Goal: Task Accomplishment & Management: Use online tool/utility

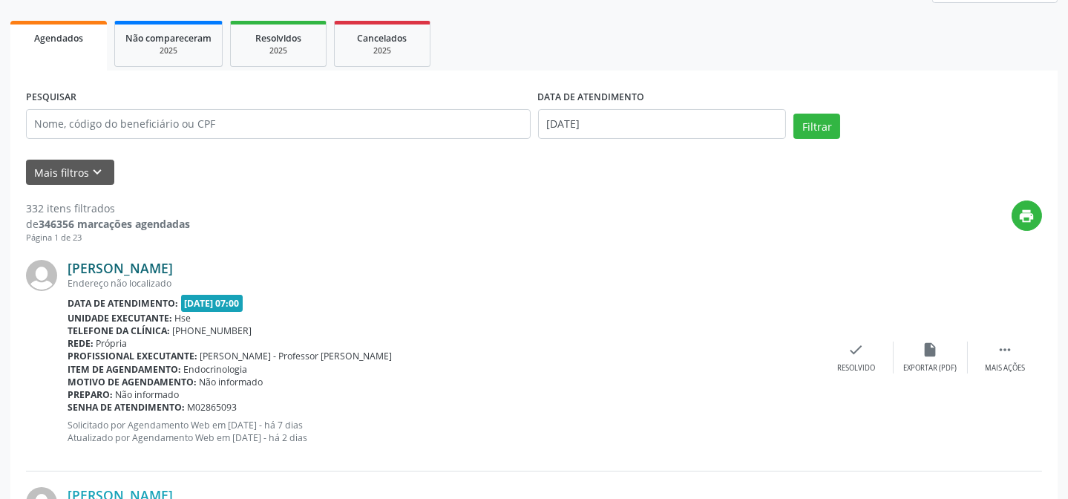
scroll to position [202, 0]
click at [97, 174] on icon "keyboard_arrow_down" at bounding box center [98, 171] width 16 height 16
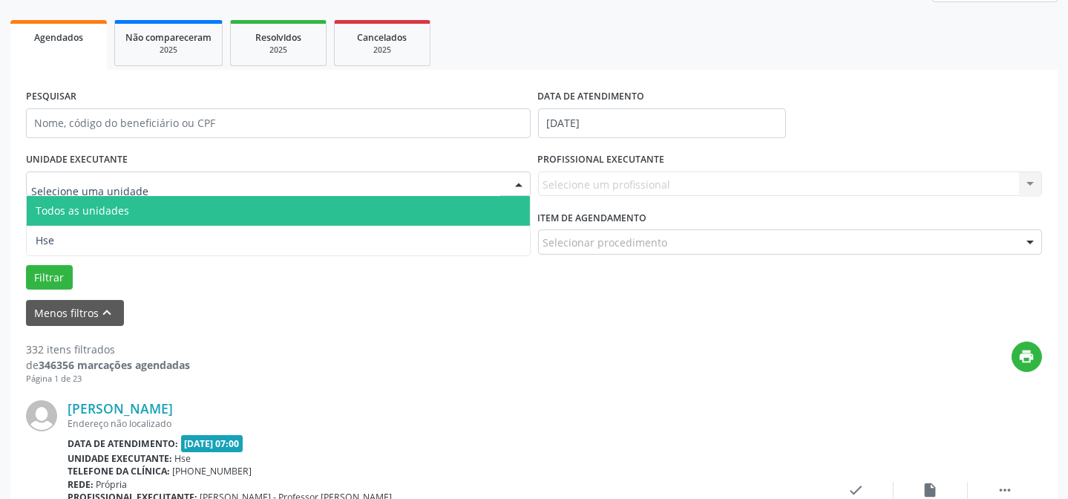
click at [221, 179] on div at bounding box center [278, 183] width 505 height 25
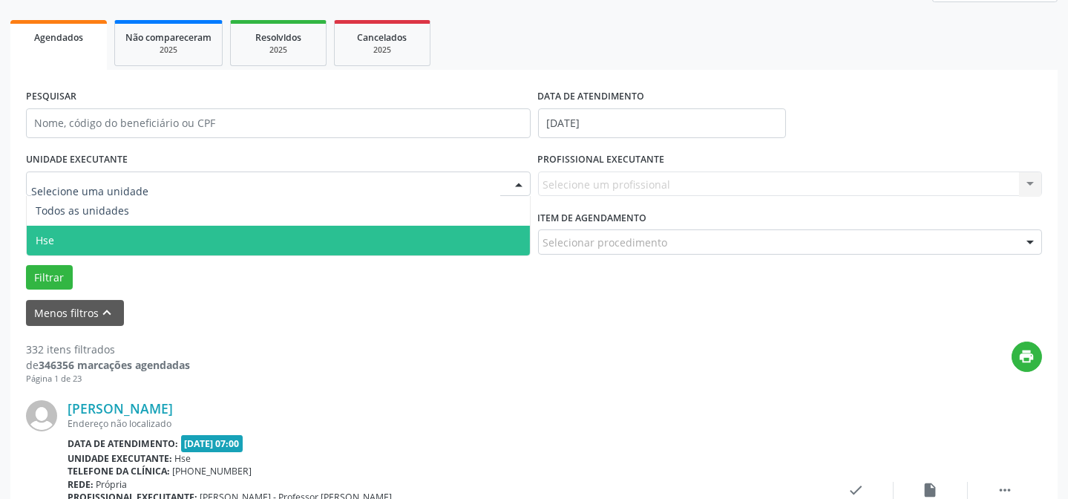
click at [132, 235] on span "Hse" at bounding box center [278, 241] width 503 height 30
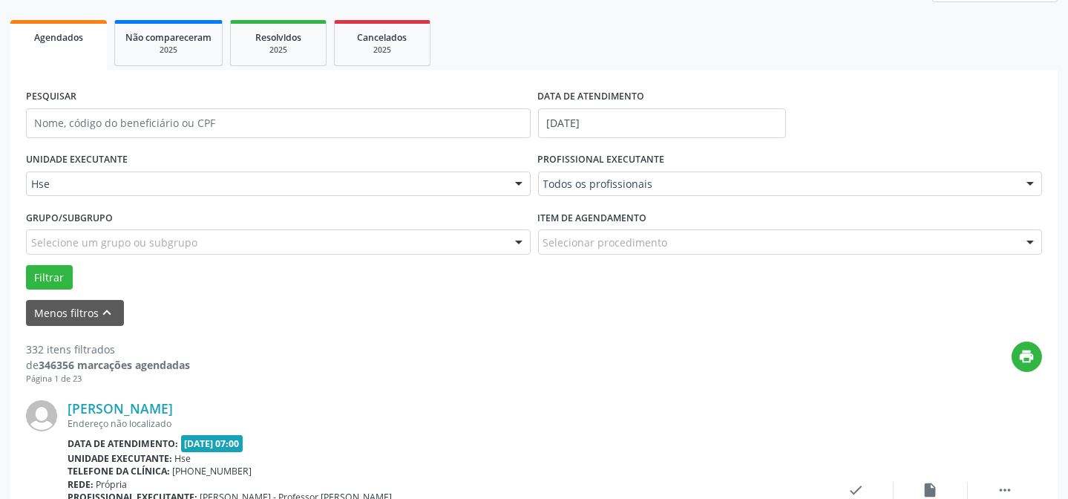
scroll to position [269, 0]
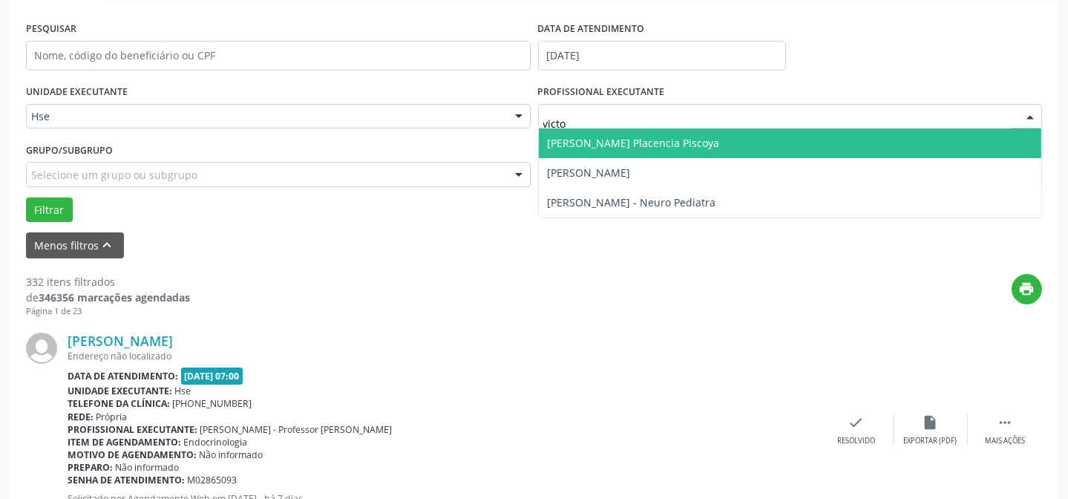
type input "victor"
click at [673, 152] on span "[PERSON_NAME] Placencia Piscoya" at bounding box center [790, 143] width 503 height 30
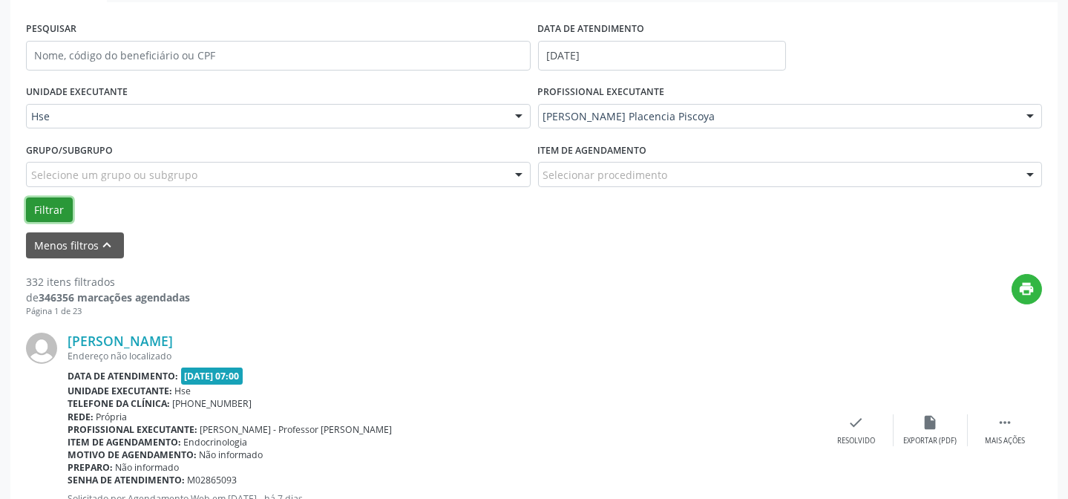
click at [69, 210] on button "Filtrar" at bounding box center [49, 209] width 47 height 25
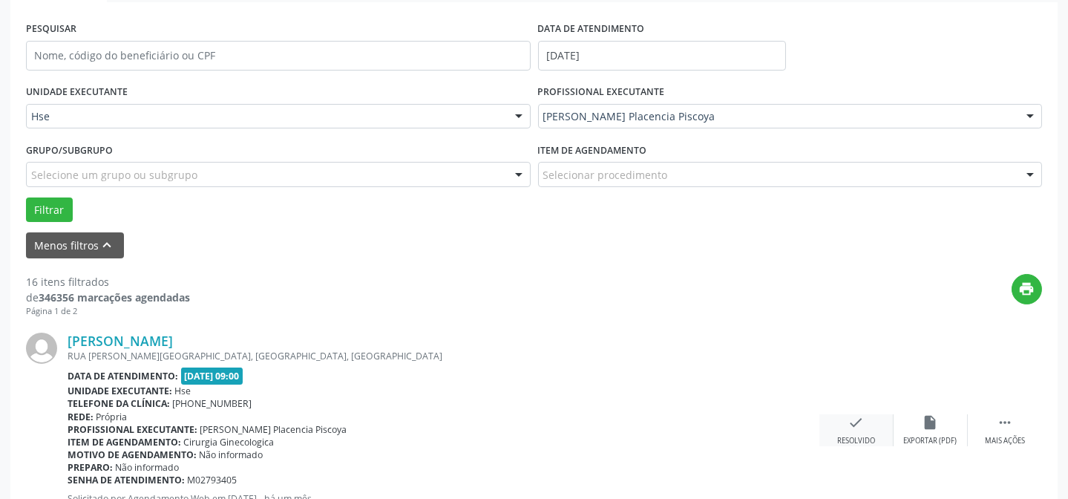
click at [849, 417] on icon "check" at bounding box center [857, 422] width 16 height 16
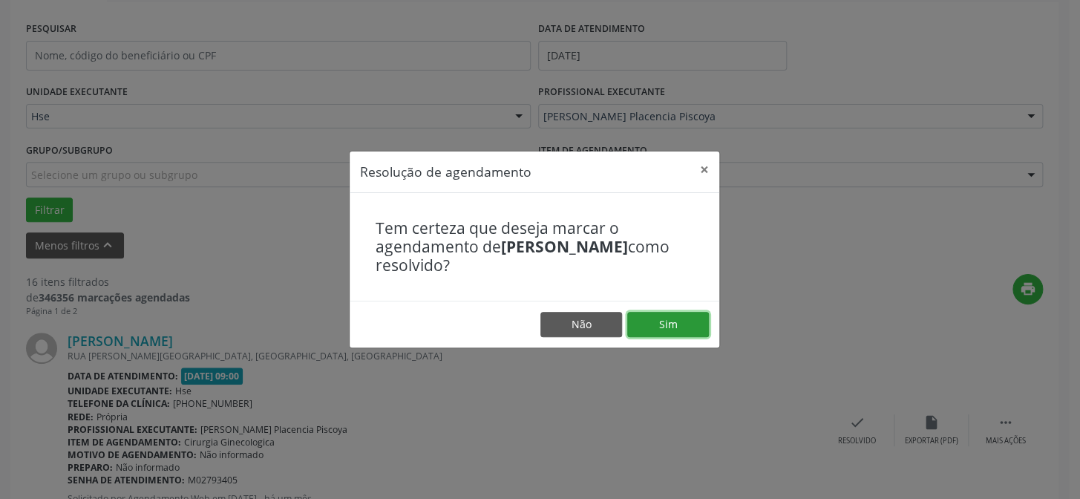
click at [653, 318] on button "Sim" at bounding box center [668, 324] width 82 height 25
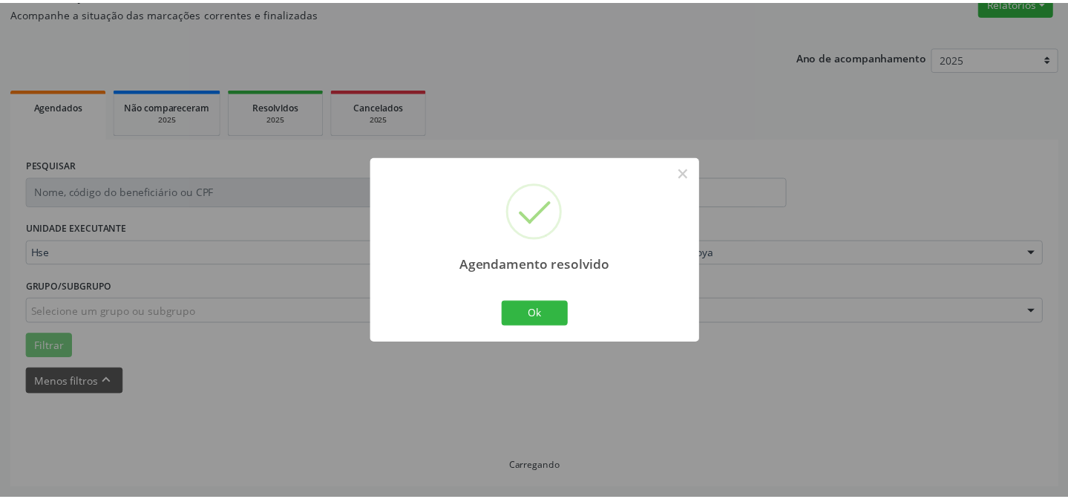
scroll to position [133, 0]
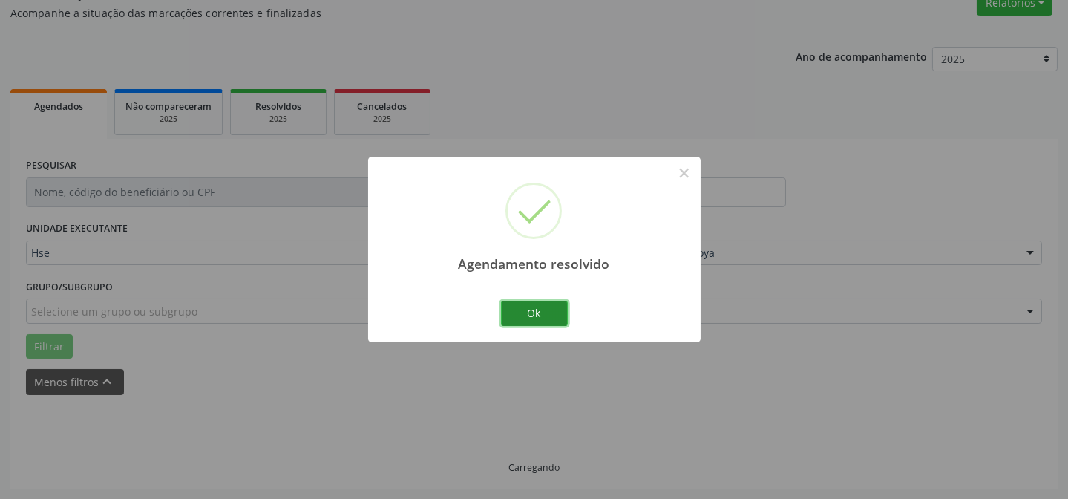
click at [556, 302] on button "Ok" at bounding box center [534, 313] width 67 height 25
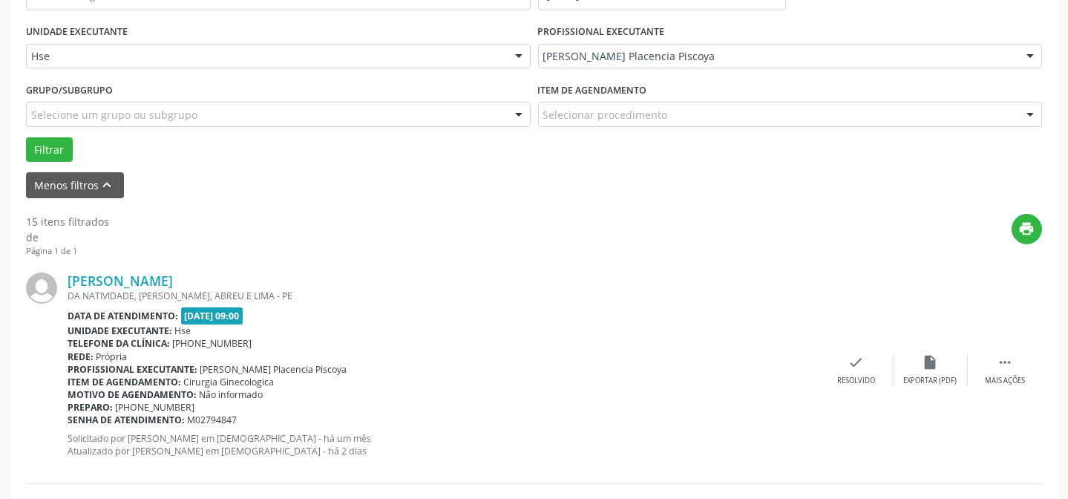
scroll to position [335, 0]
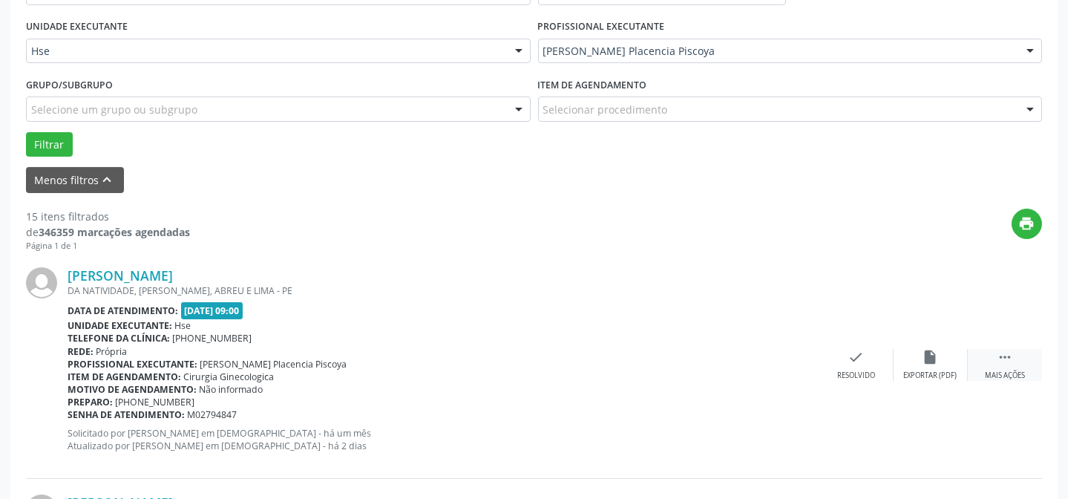
click at [1009, 356] on icon "" at bounding box center [1005, 357] width 16 height 16
click at [944, 370] on div "Não compareceu" at bounding box center [930, 375] width 63 height 10
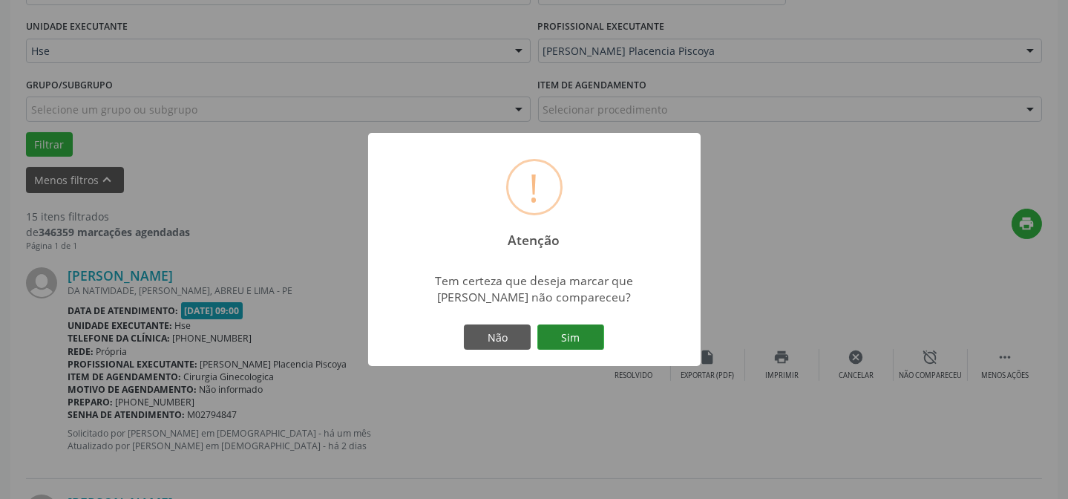
click at [575, 329] on button "Sim" at bounding box center [570, 336] width 67 height 25
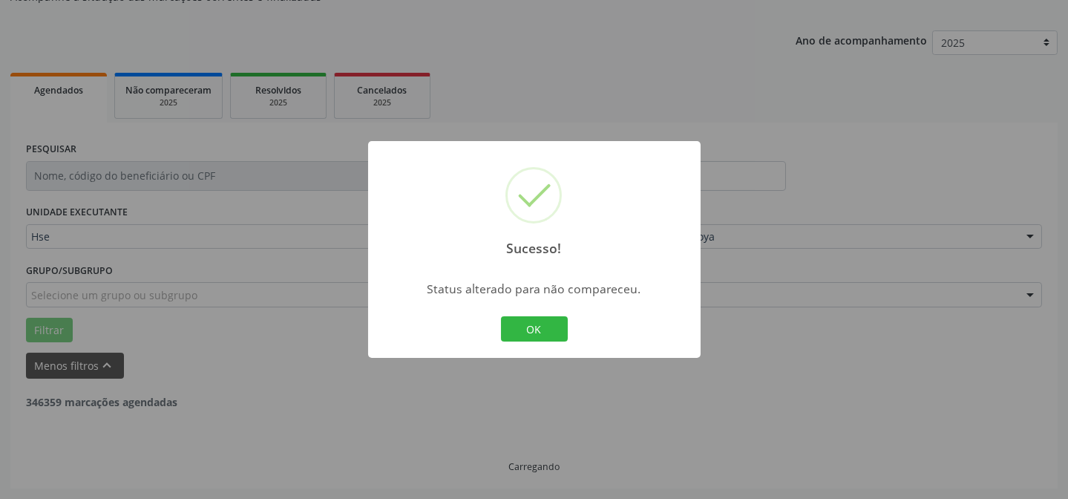
scroll to position [148, 0]
click at [514, 339] on button "OK" at bounding box center [534, 328] width 67 height 25
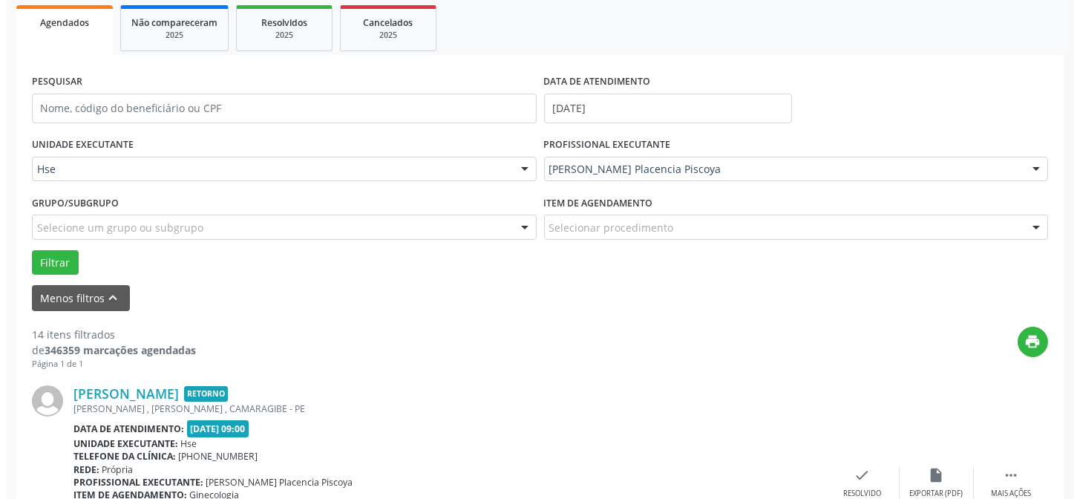
scroll to position [283, 0]
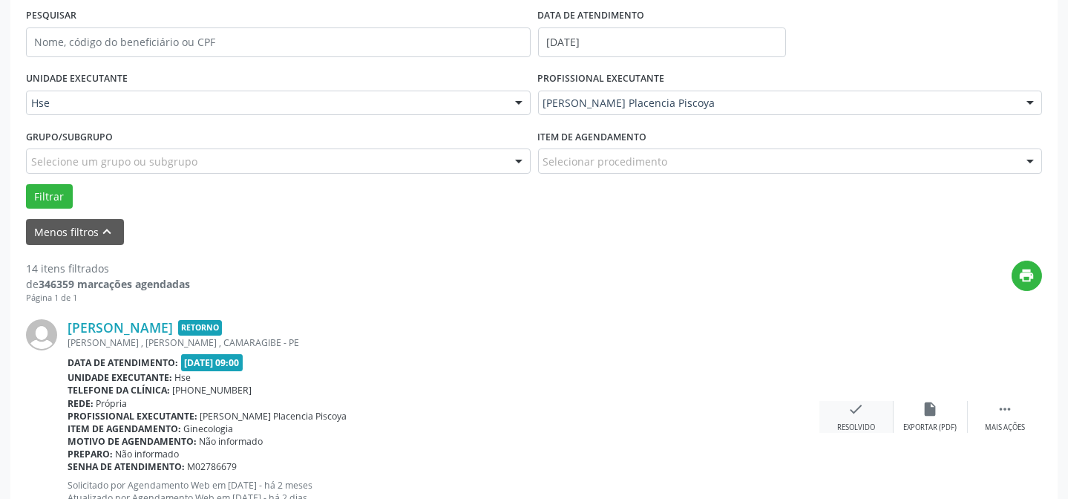
click at [835, 404] on div "check Resolvido" at bounding box center [857, 417] width 74 height 32
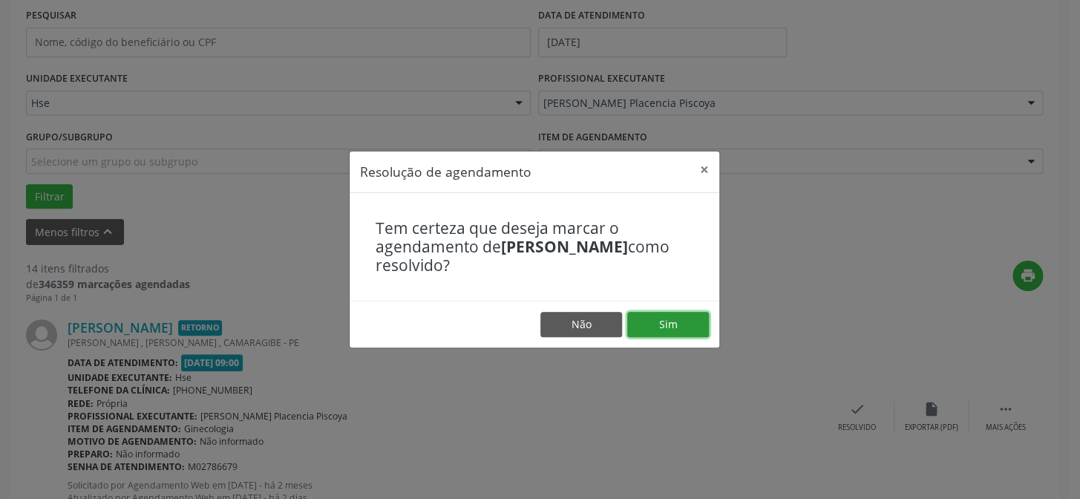
click at [699, 318] on button "Sim" at bounding box center [668, 324] width 82 height 25
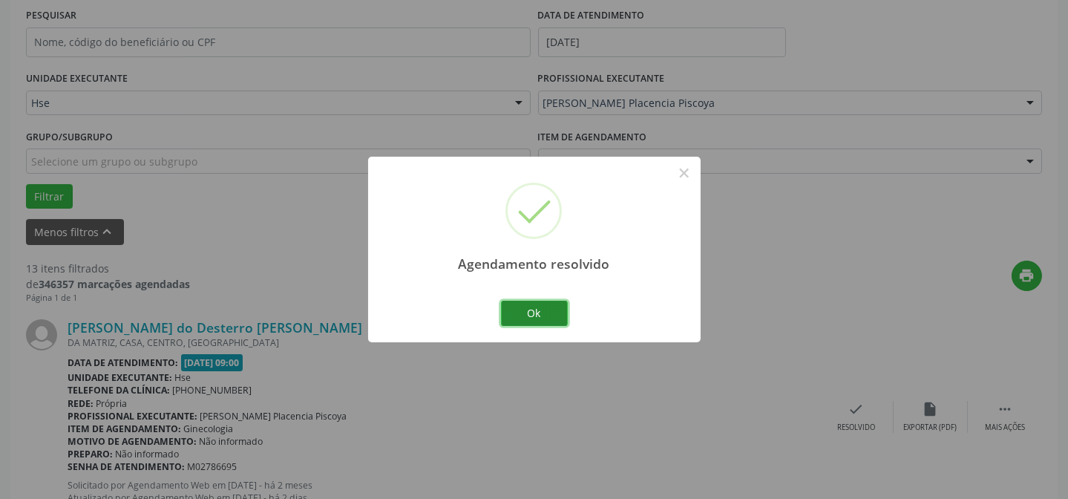
click at [536, 305] on button "Ok" at bounding box center [534, 313] width 67 height 25
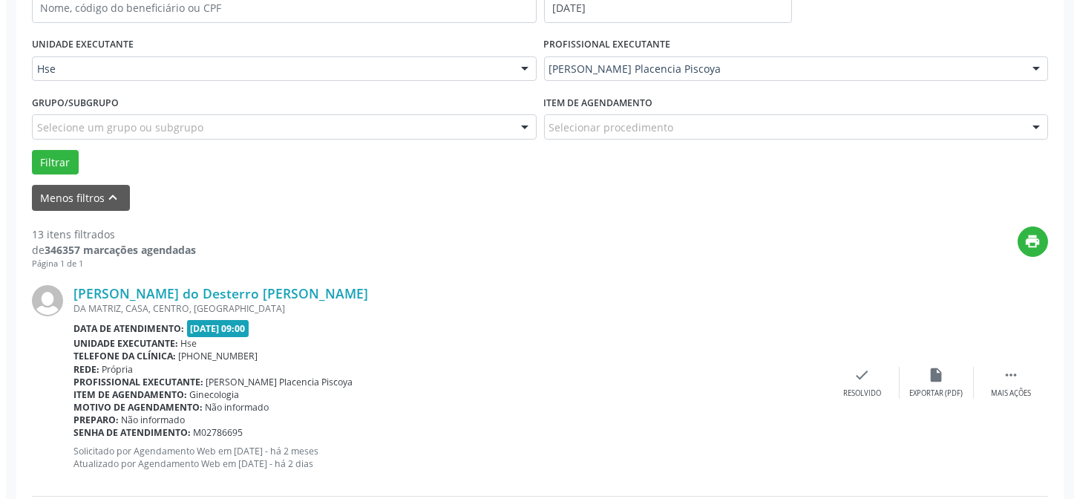
scroll to position [350, 0]
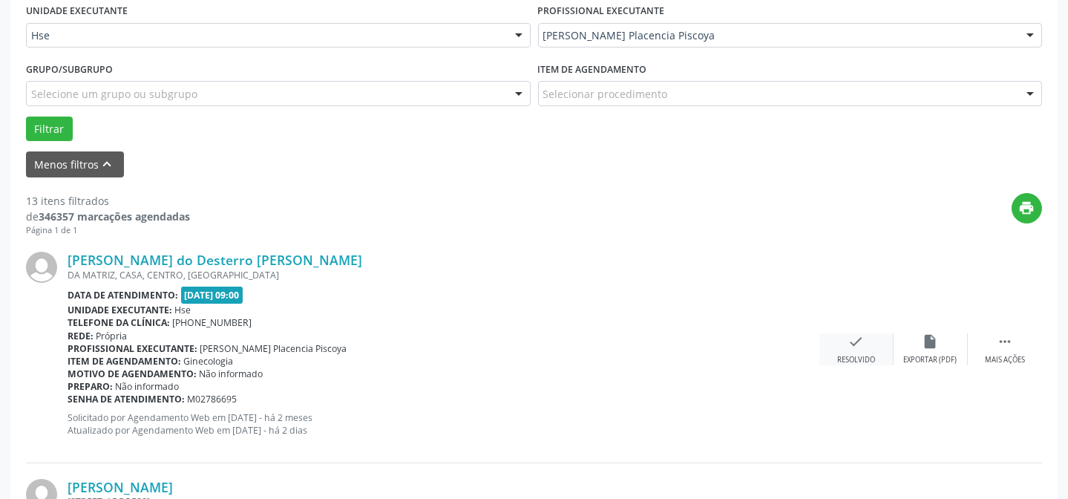
click at [838, 356] on div "Resolvido" at bounding box center [856, 360] width 38 height 10
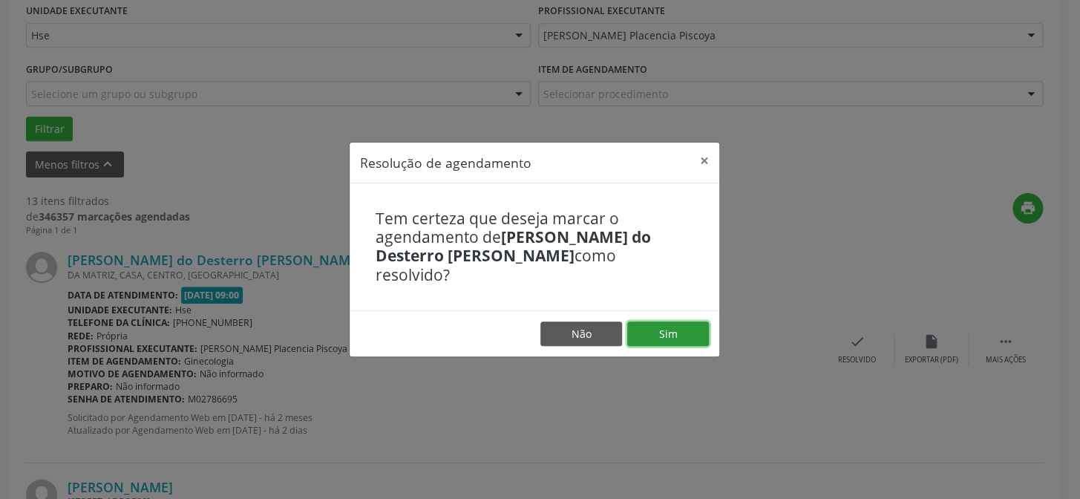
click at [653, 321] on button "Sim" at bounding box center [668, 333] width 82 height 25
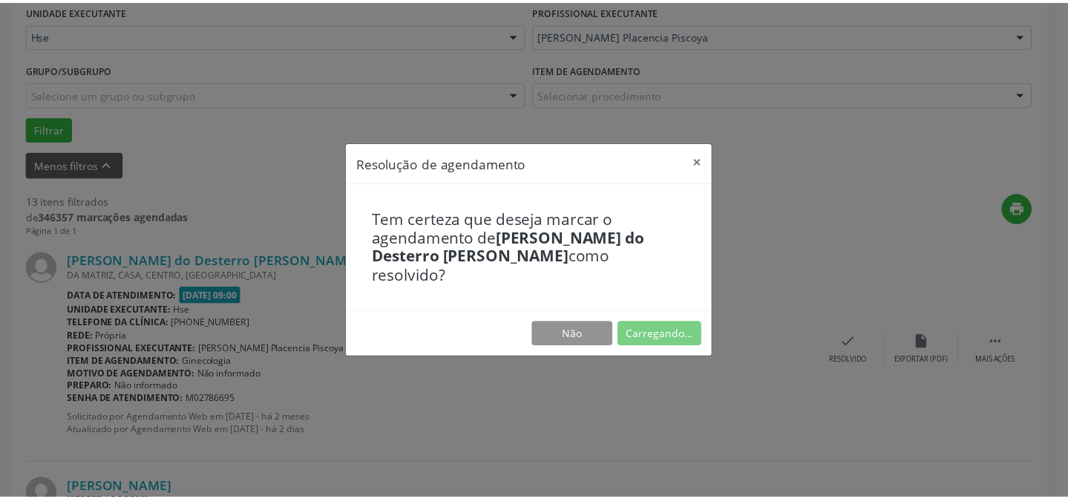
scroll to position [133, 0]
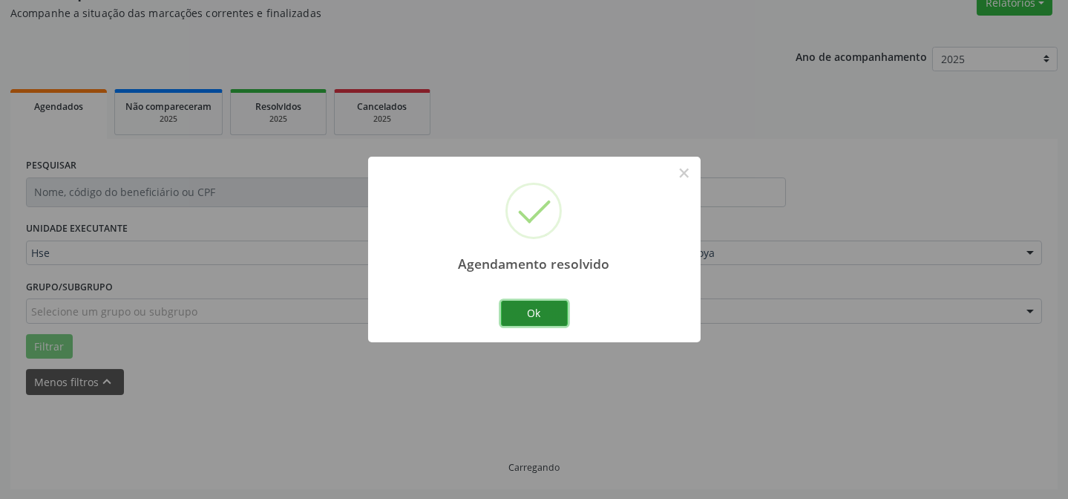
click at [512, 305] on button "Ok" at bounding box center [534, 313] width 67 height 25
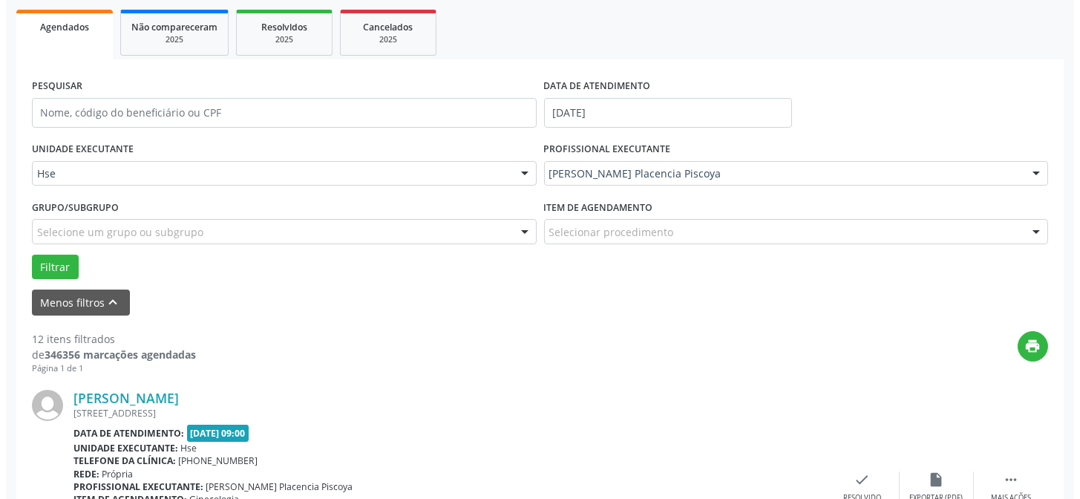
scroll to position [283, 0]
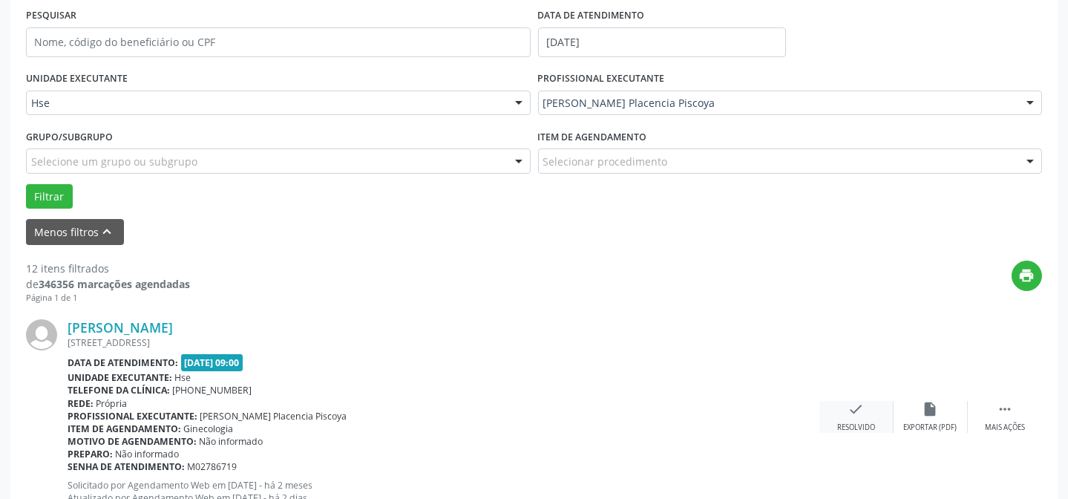
click at [854, 407] on icon "check" at bounding box center [857, 409] width 16 height 16
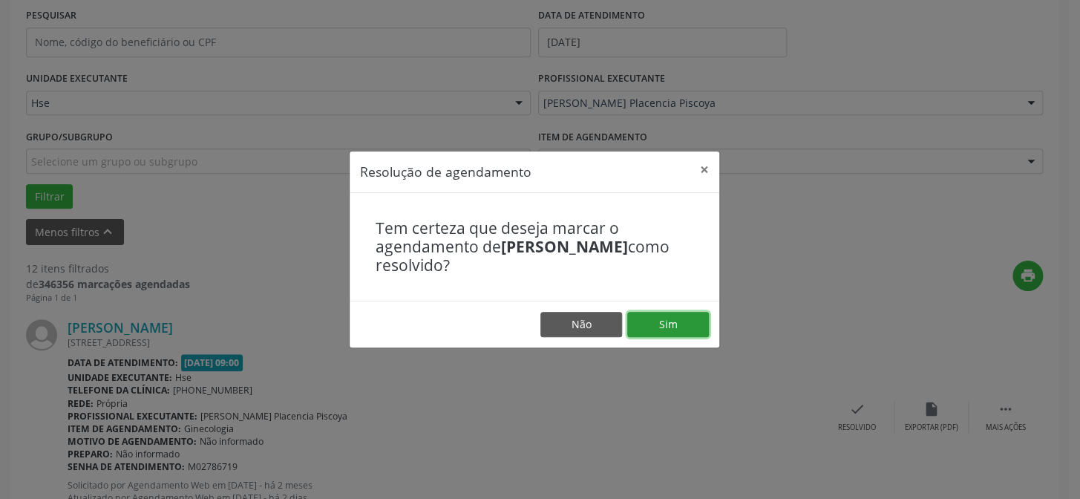
click at [681, 333] on button "Sim" at bounding box center [668, 324] width 82 height 25
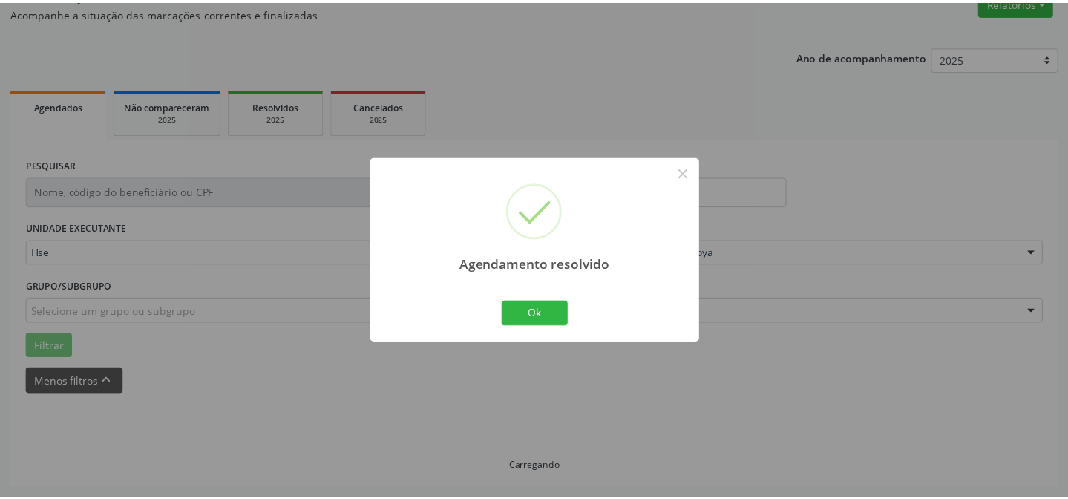
scroll to position [133, 0]
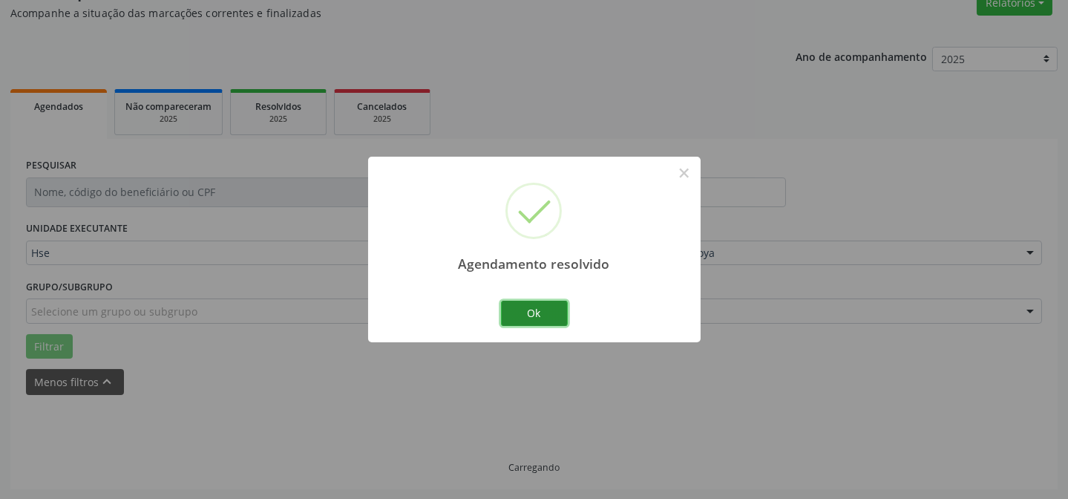
click at [546, 309] on button "Ok" at bounding box center [534, 313] width 67 height 25
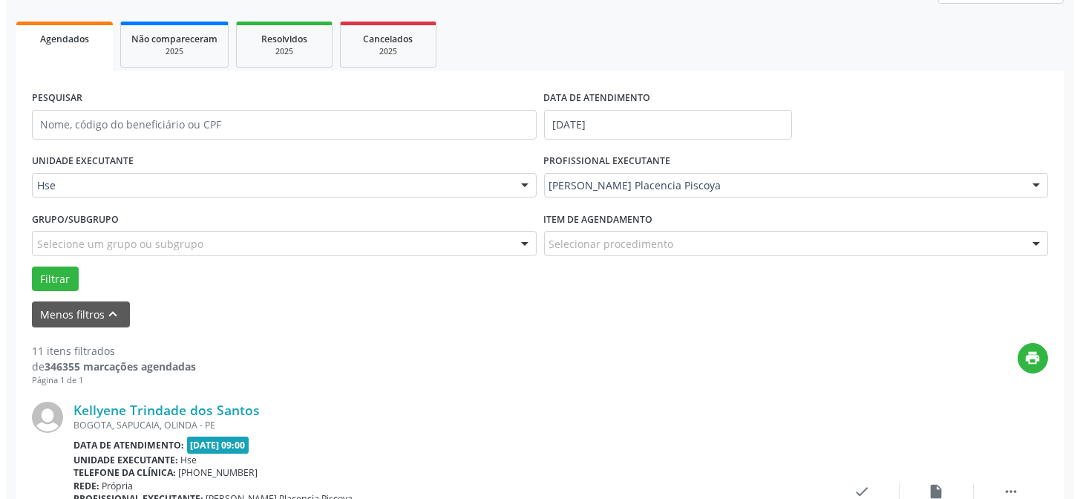
scroll to position [215, 0]
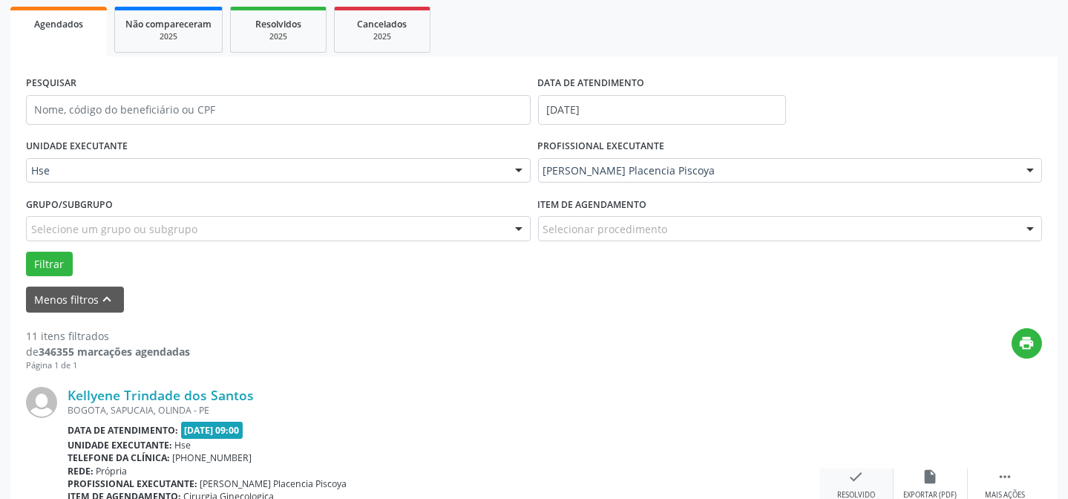
click at [872, 475] on div "check Resolvido" at bounding box center [857, 484] width 74 height 32
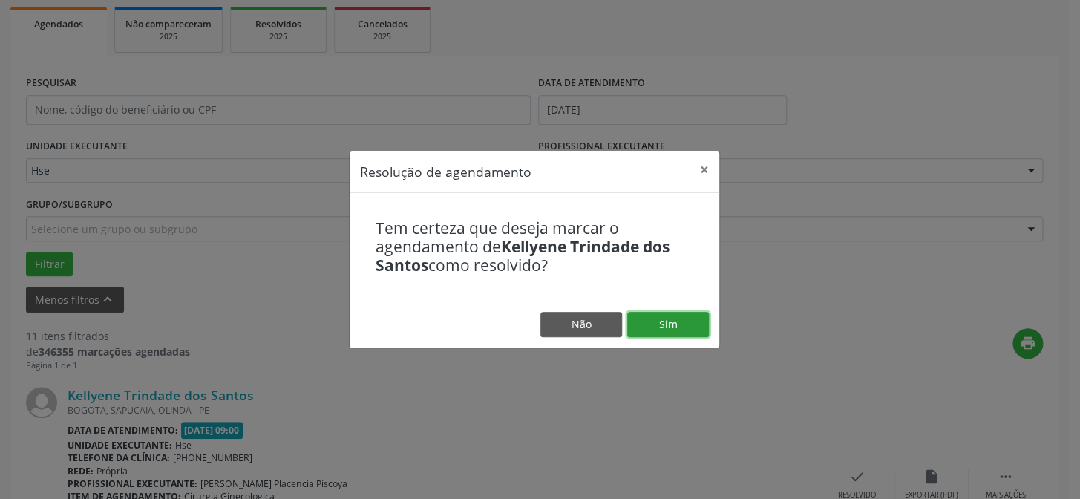
click at [682, 333] on button "Sim" at bounding box center [668, 324] width 82 height 25
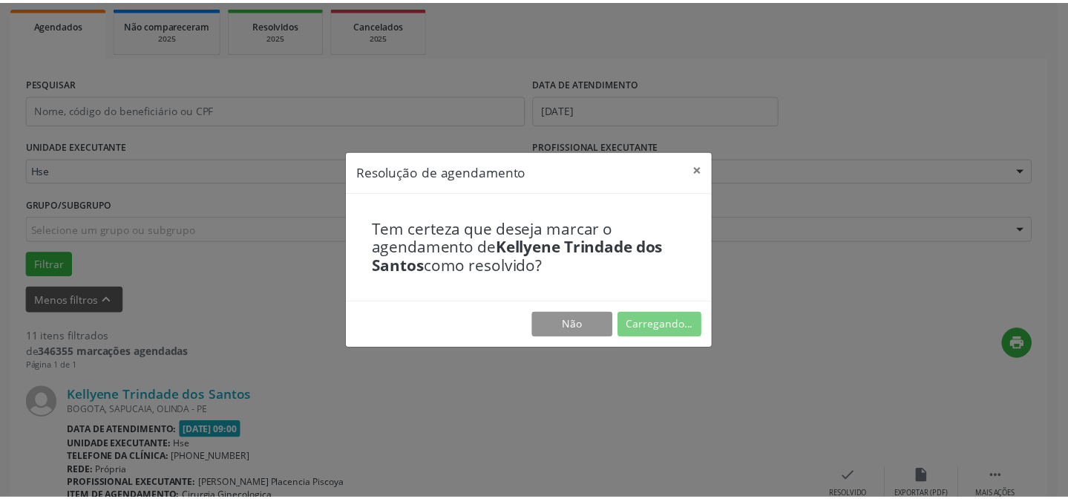
scroll to position [133, 0]
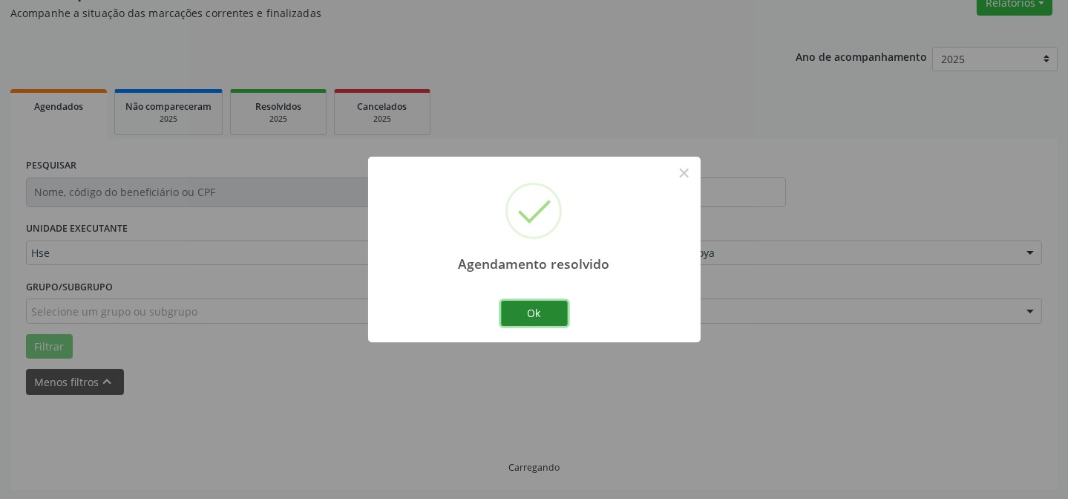
click at [545, 317] on button "Ok" at bounding box center [534, 313] width 67 height 25
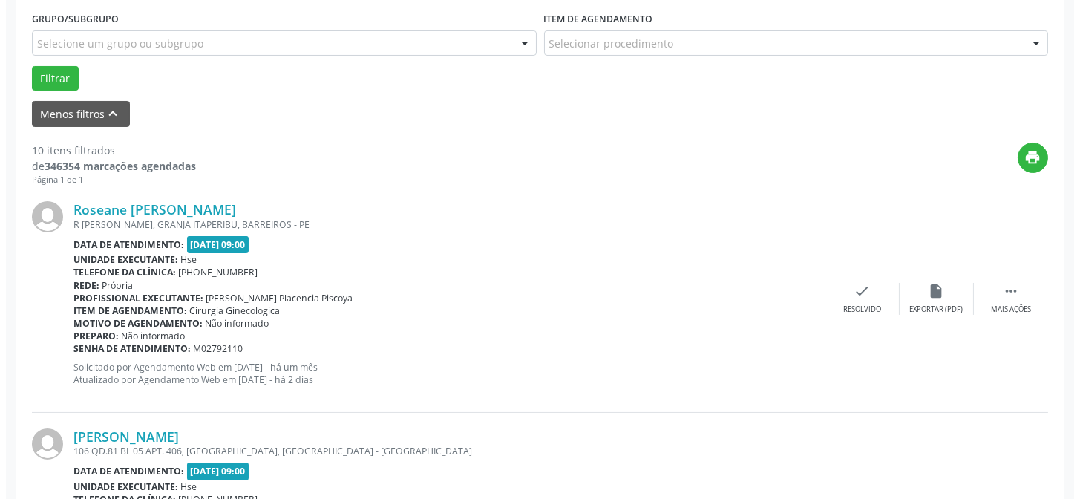
scroll to position [402, 0]
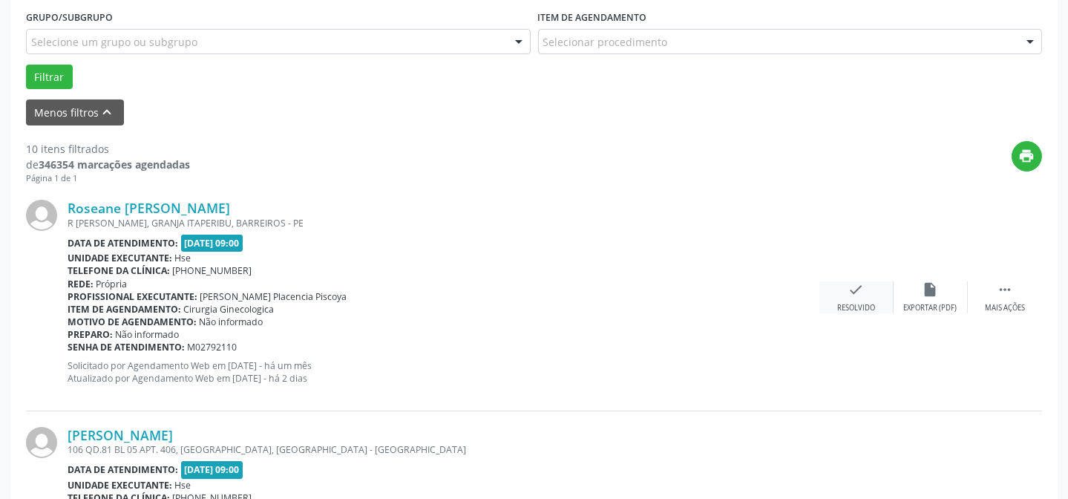
click at [860, 303] on div "Resolvido" at bounding box center [856, 308] width 38 height 10
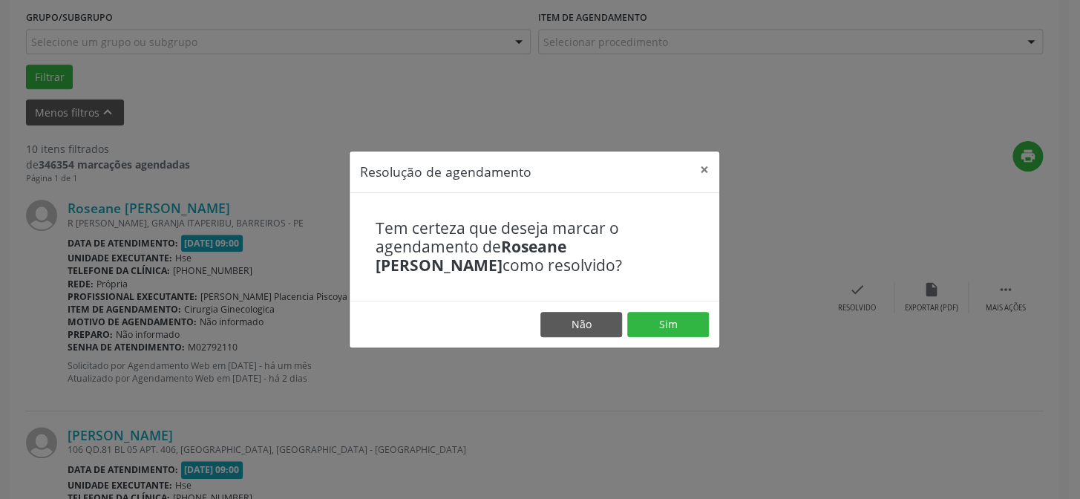
click at [678, 310] on footer "Não Sim" at bounding box center [535, 324] width 370 height 47
click at [677, 318] on button "Sim" at bounding box center [668, 324] width 82 height 25
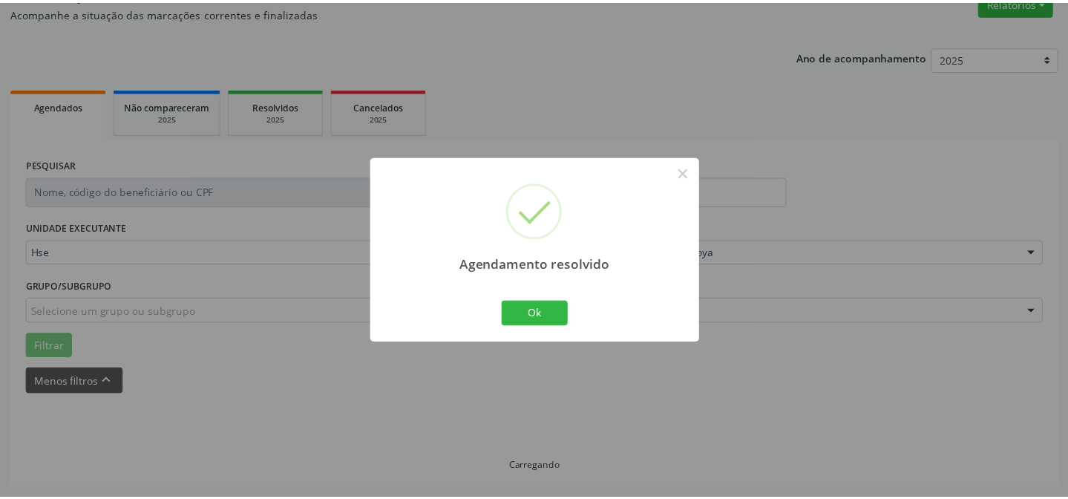
scroll to position [133, 0]
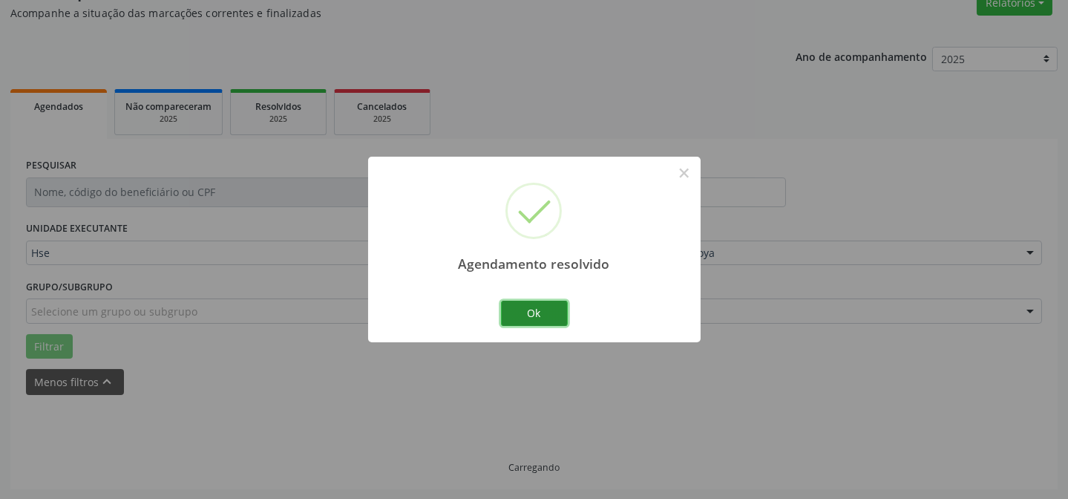
click at [541, 318] on button "Ok" at bounding box center [534, 313] width 67 height 25
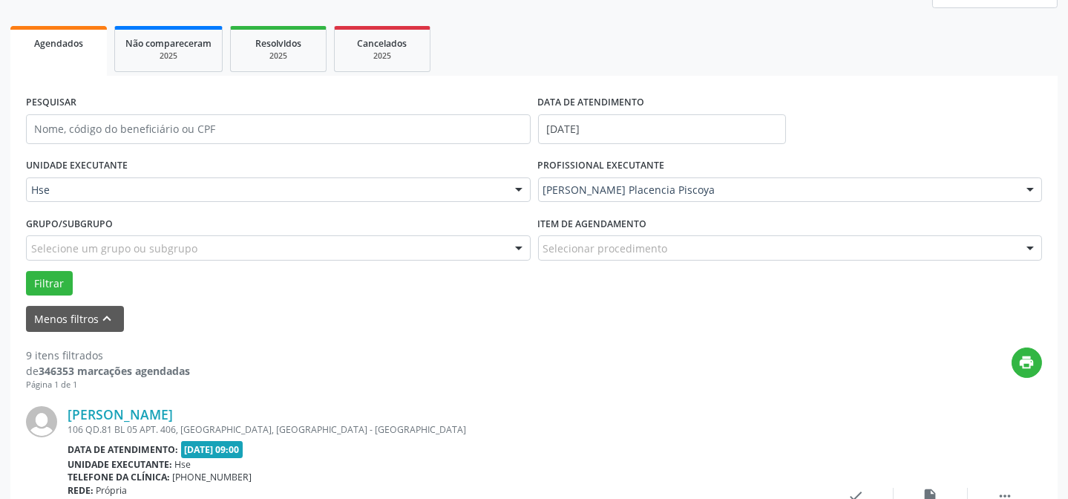
scroll to position [267, 0]
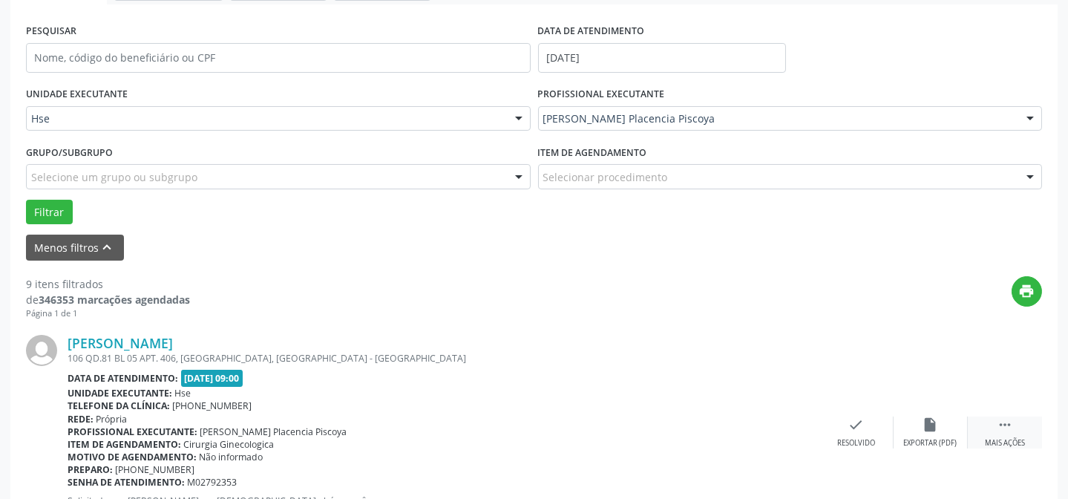
click at [998, 427] on icon "" at bounding box center [1005, 424] width 16 height 16
click at [923, 421] on icon "alarm_off" at bounding box center [931, 424] width 16 height 16
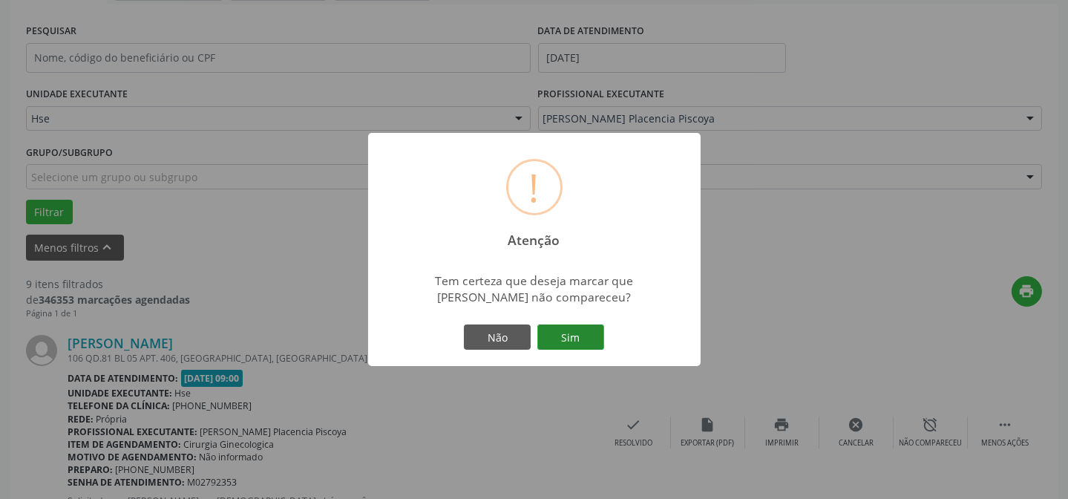
click at [589, 340] on button "Sim" at bounding box center [570, 336] width 67 height 25
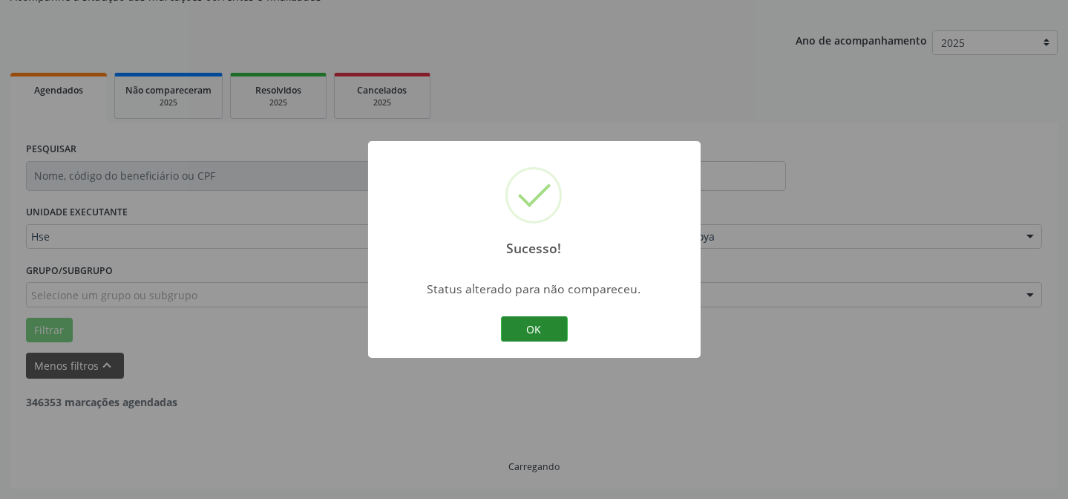
click at [558, 327] on button "OK" at bounding box center [534, 328] width 67 height 25
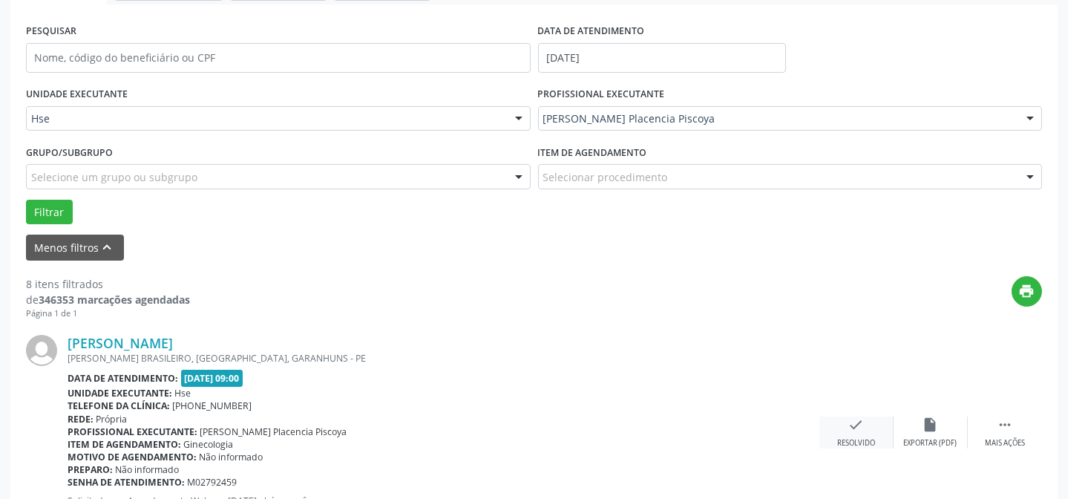
click at [866, 433] on div "check Resolvido" at bounding box center [857, 432] width 74 height 32
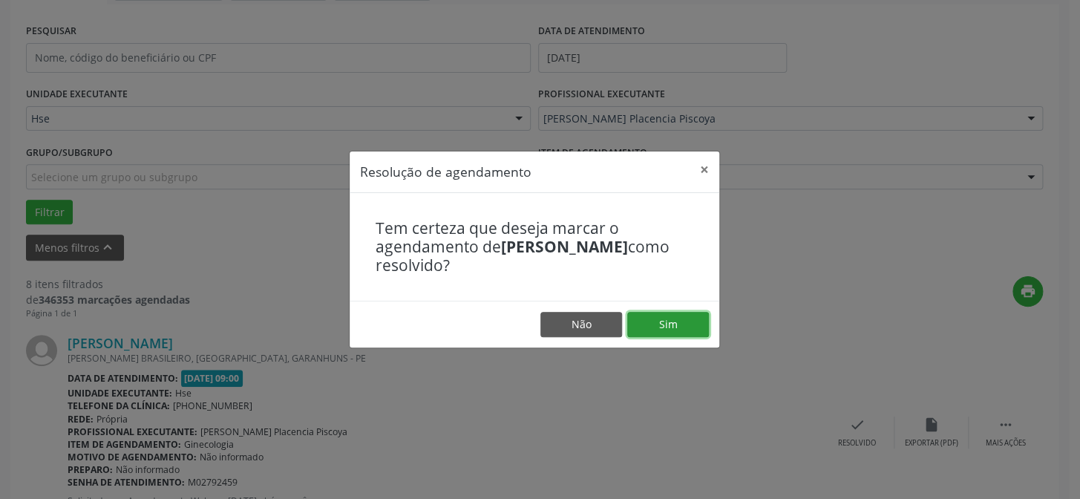
click at [706, 325] on button "Sim" at bounding box center [668, 324] width 82 height 25
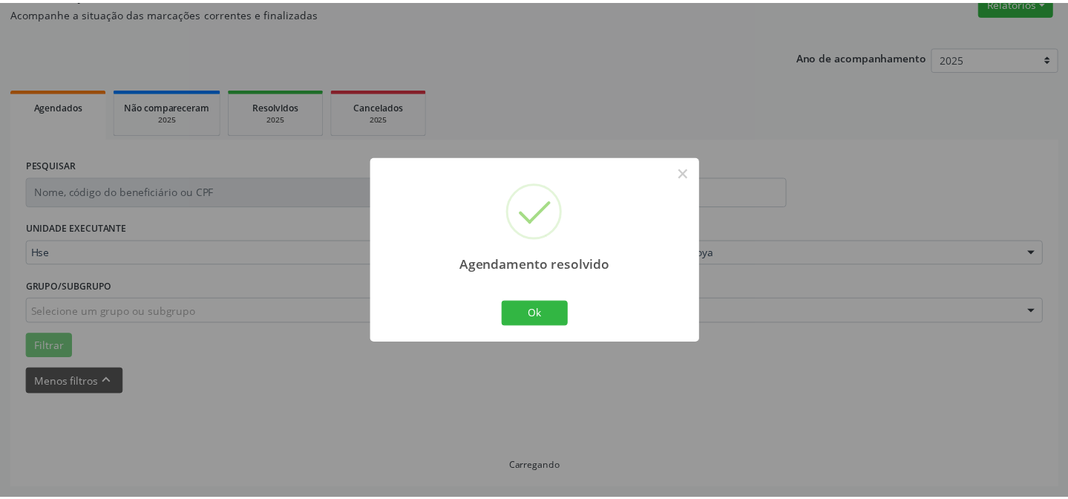
scroll to position [133, 0]
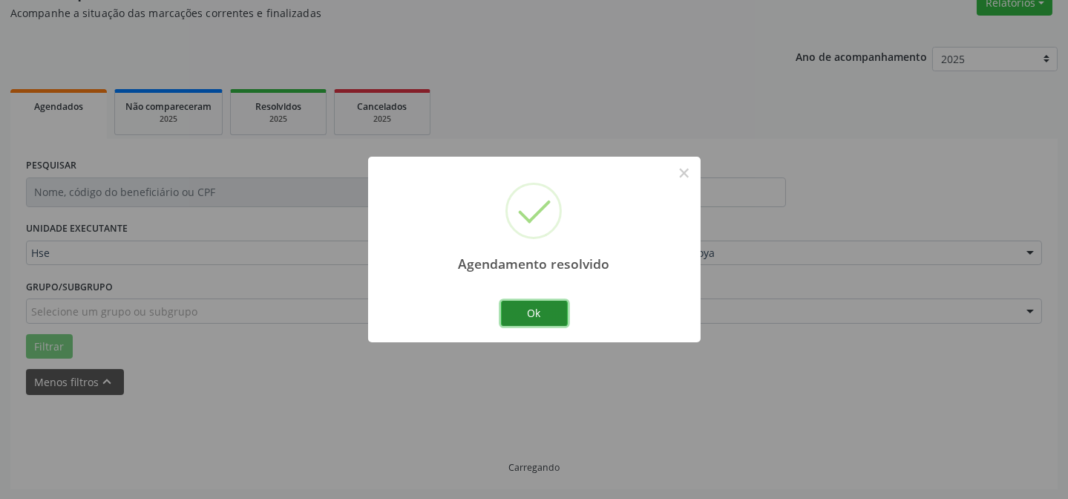
click at [527, 316] on button "Ok" at bounding box center [534, 313] width 67 height 25
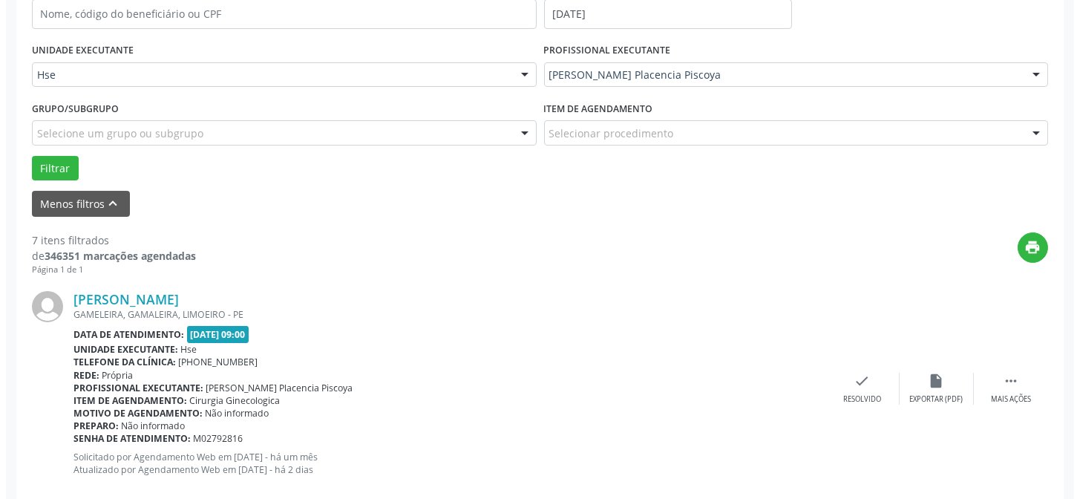
scroll to position [335, 0]
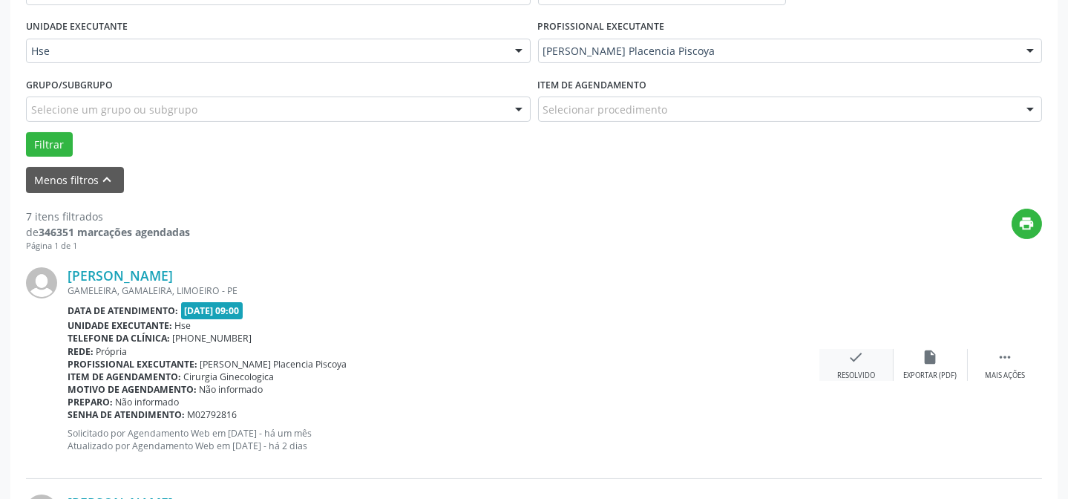
click at [875, 376] on div "Resolvido" at bounding box center [856, 375] width 38 height 10
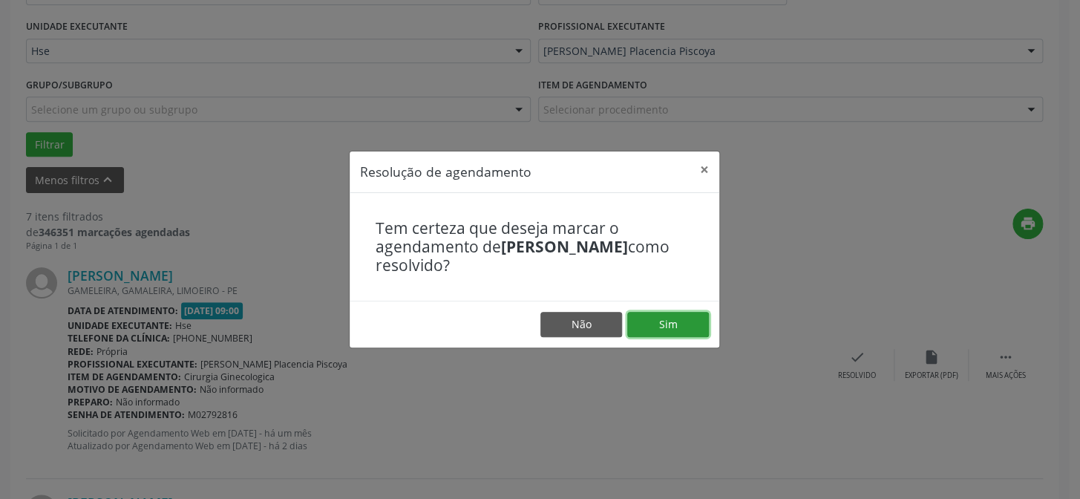
click at [649, 323] on button "Sim" at bounding box center [668, 324] width 82 height 25
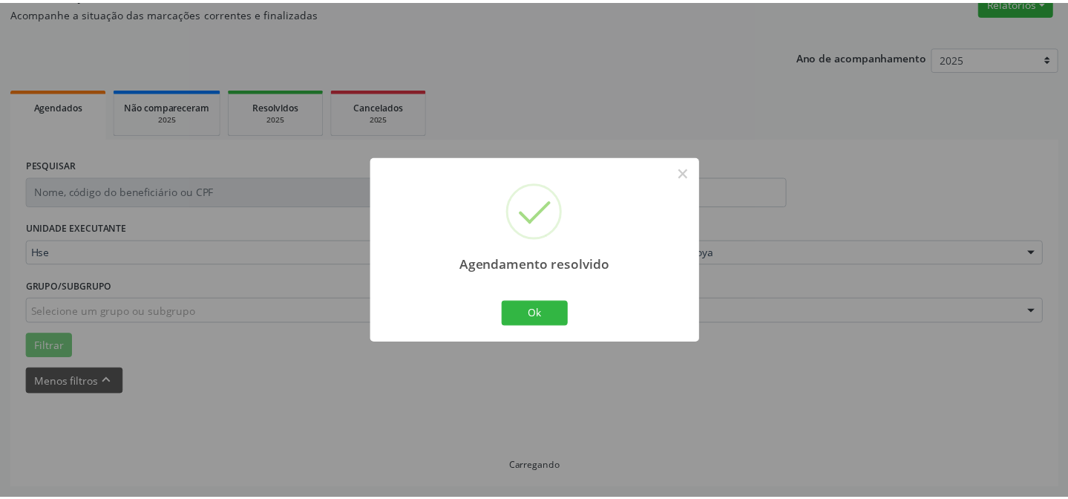
scroll to position [133, 0]
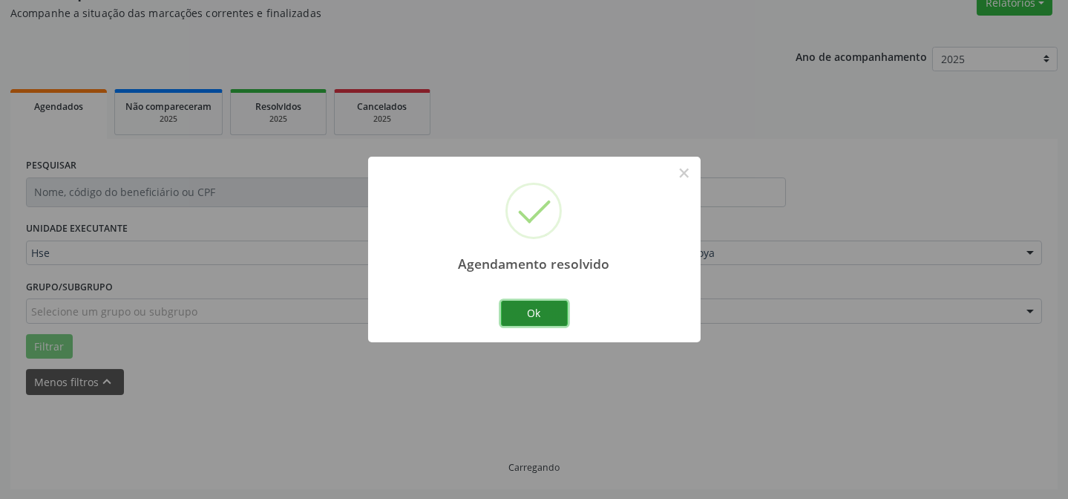
click at [531, 315] on button "Ok" at bounding box center [534, 313] width 67 height 25
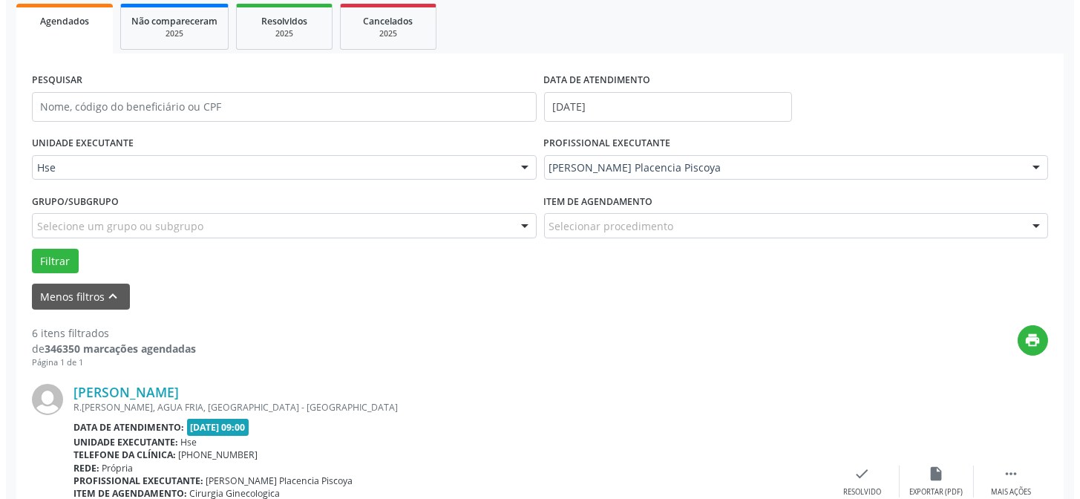
scroll to position [267, 0]
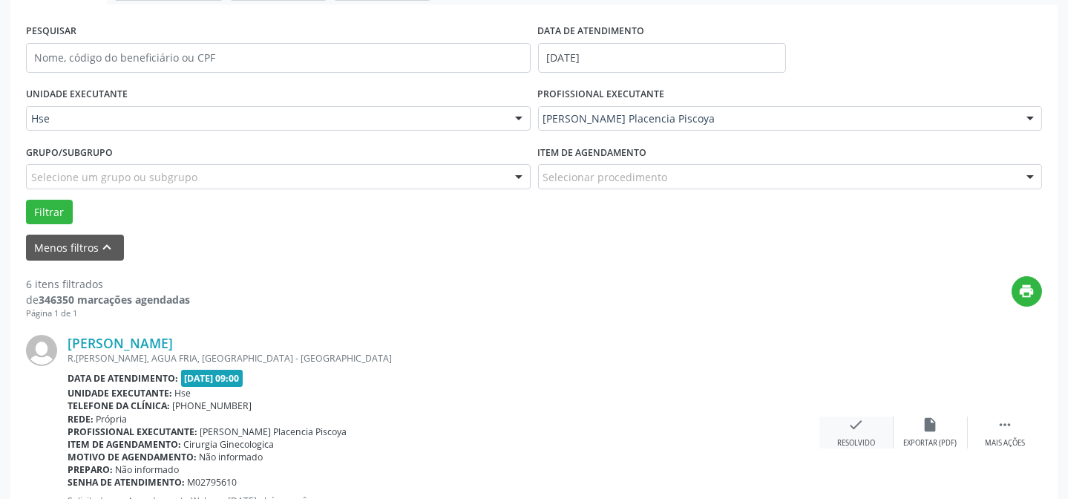
click at [829, 428] on div "check Resolvido" at bounding box center [857, 432] width 74 height 32
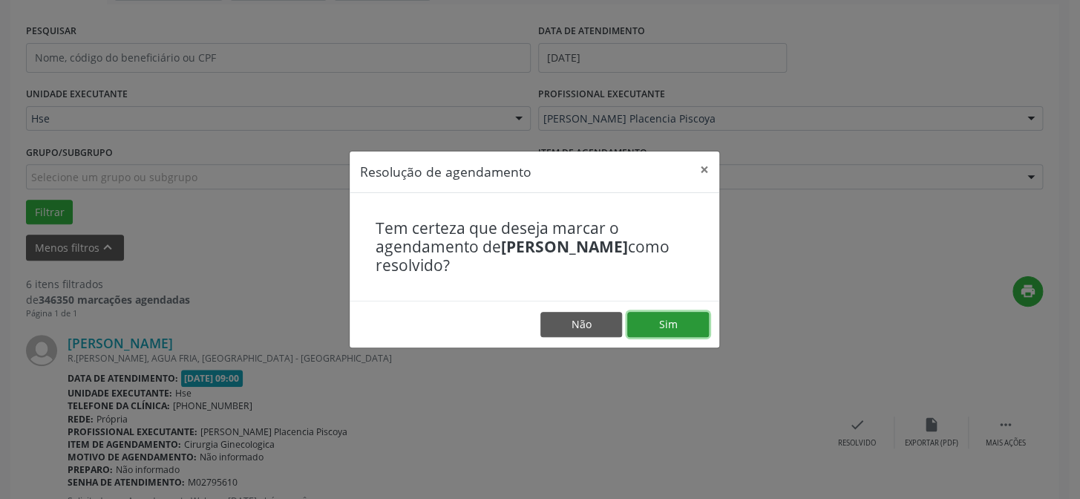
click at [670, 316] on button "Sim" at bounding box center [668, 324] width 82 height 25
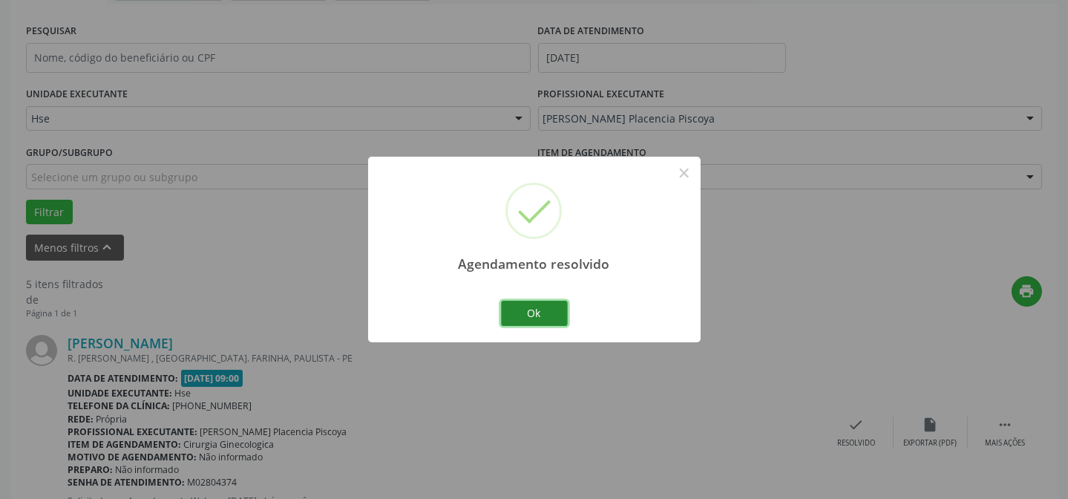
click at [526, 317] on button "Ok" at bounding box center [534, 313] width 67 height 25
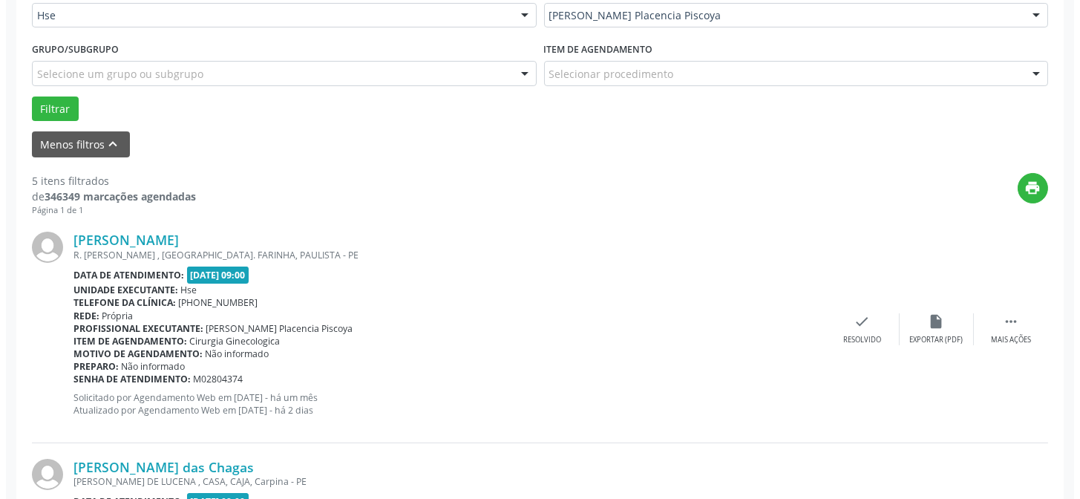
scroll to position [402, 0]
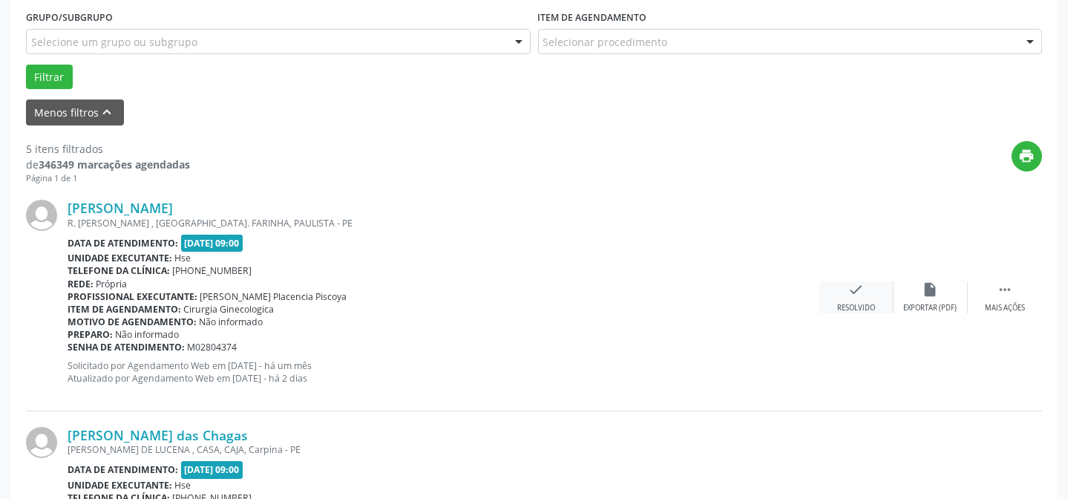
click at [849, 310] on div "Resolvido" at bounding box center [856, 308] width 38 height 10
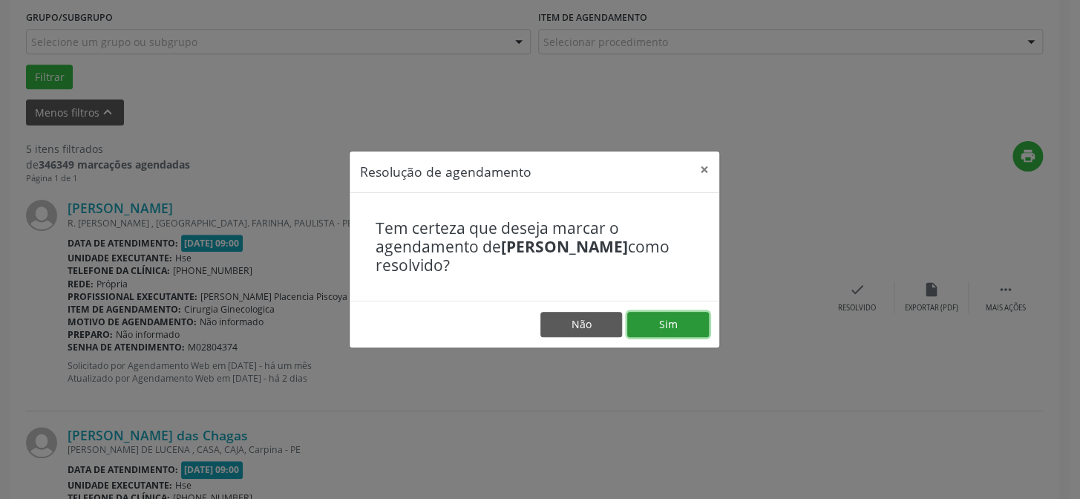
click at [695, 336] on button "Sim" at bounding box center [668, 324] width 82 height 25
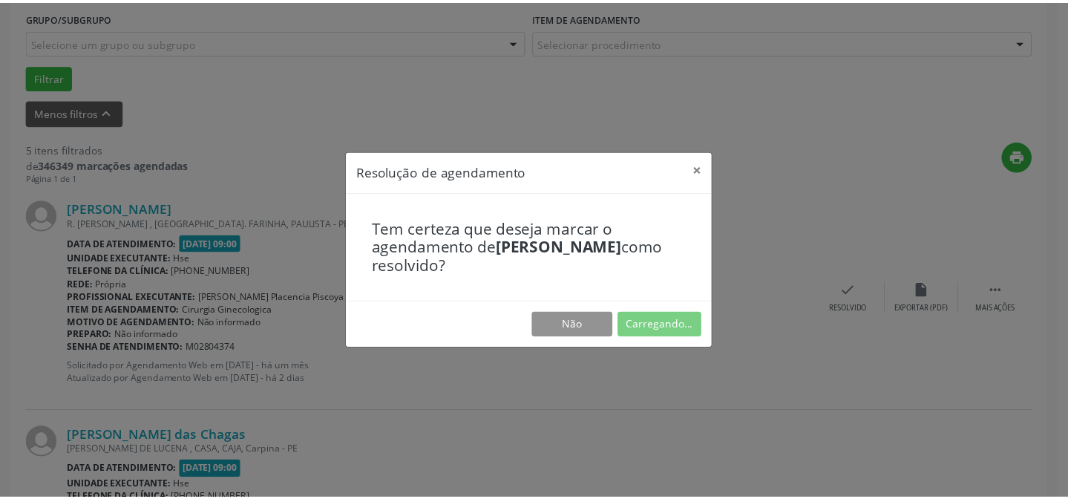
scroll to position [133, 0]
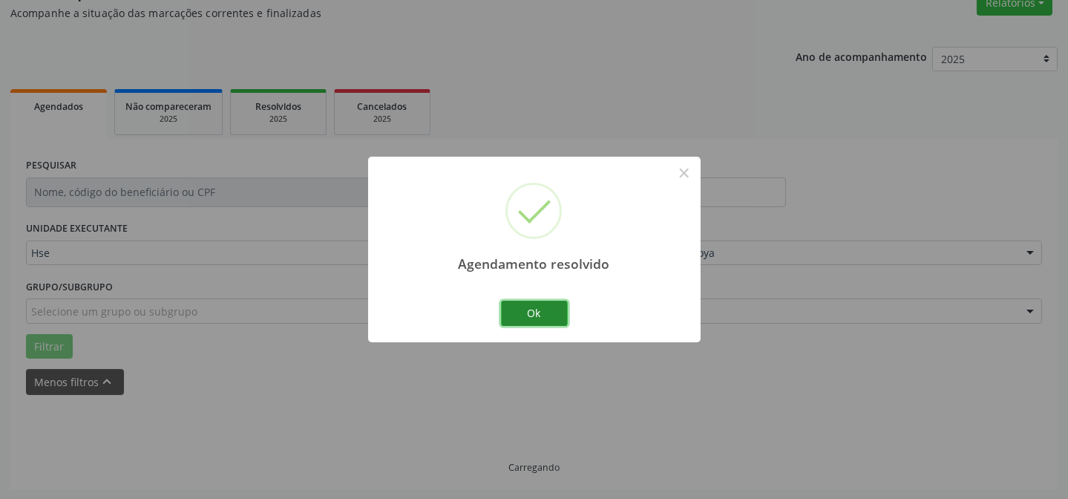
click at [555, 312] on button "Ok" at bounding box center [534, 313] width 67 height 25
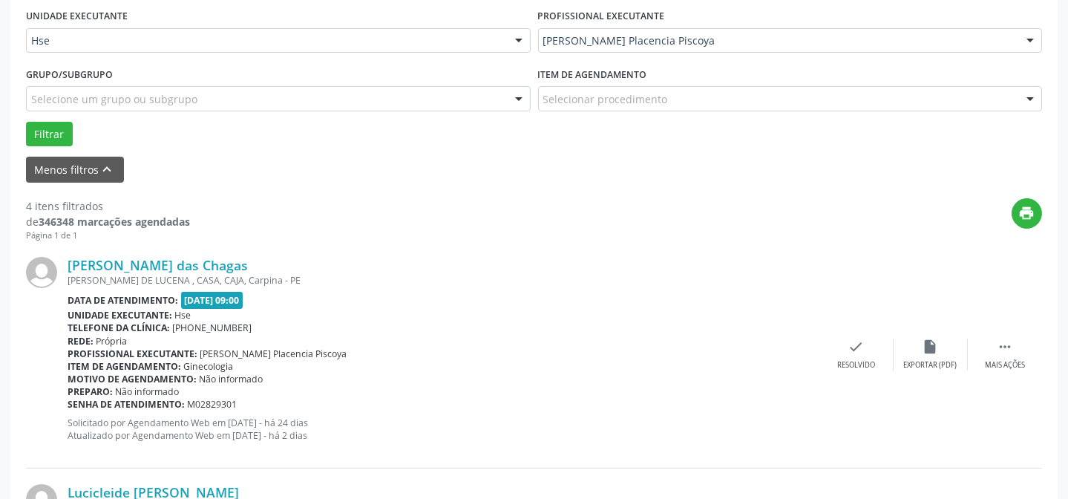
scroll to position [350, 0]
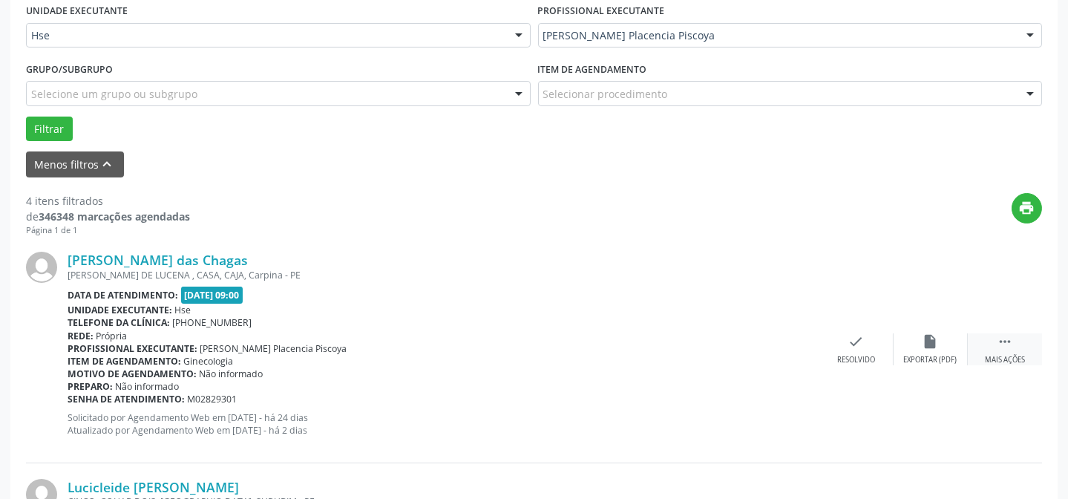
click at [1017, 351] on div " Mais ações" at bounding box center [1005, 349] width 74 height 32
click at [926, 355] on div "Não compareceu" at bounding box center [930, 360] width 63 height 10
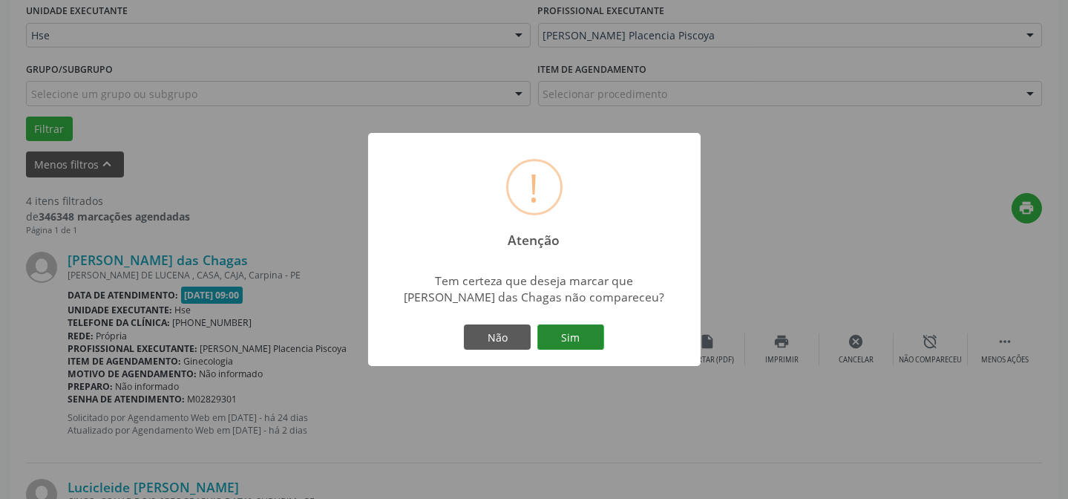
click at [599, 350] on button "Sim" at bounding box center [570, 336] width 67 height 25
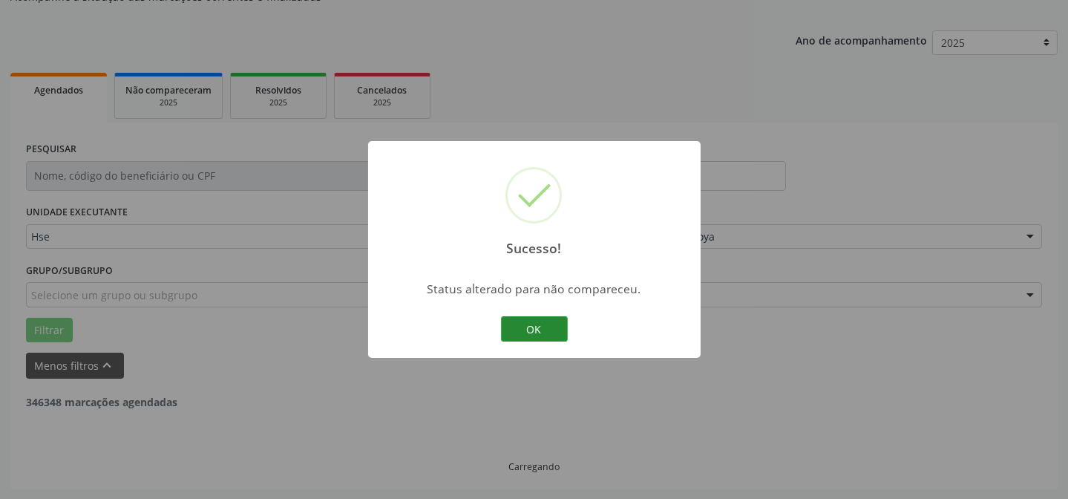
click at [523, 333] on button "OK" at bounding box center [534, 328] width 67 height 25
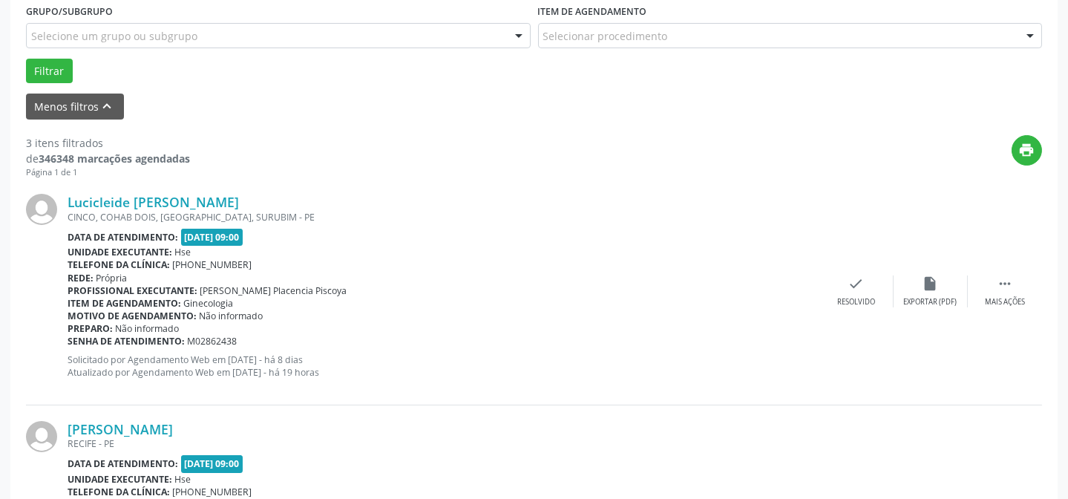
scroll to position [486, 0]
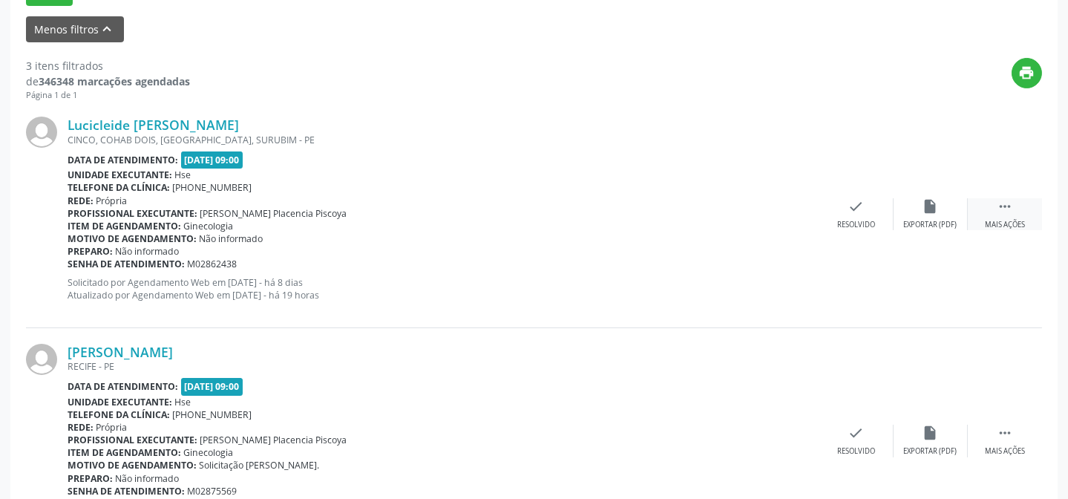
click at [997, 211] on icon "" at bounding box center [1005, 206] width 16 height 16
click at [925, 226] on div "Não compareceu" at bounding box center [930, 225] width 63 height 10
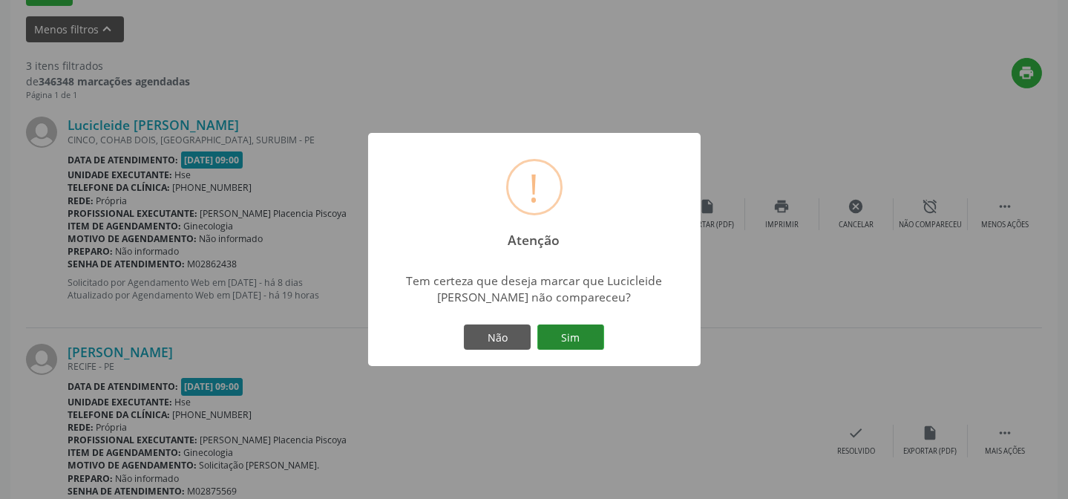
click at [599, 335] on button "Sim" at bounding box center [570, 336] width 67 height 25
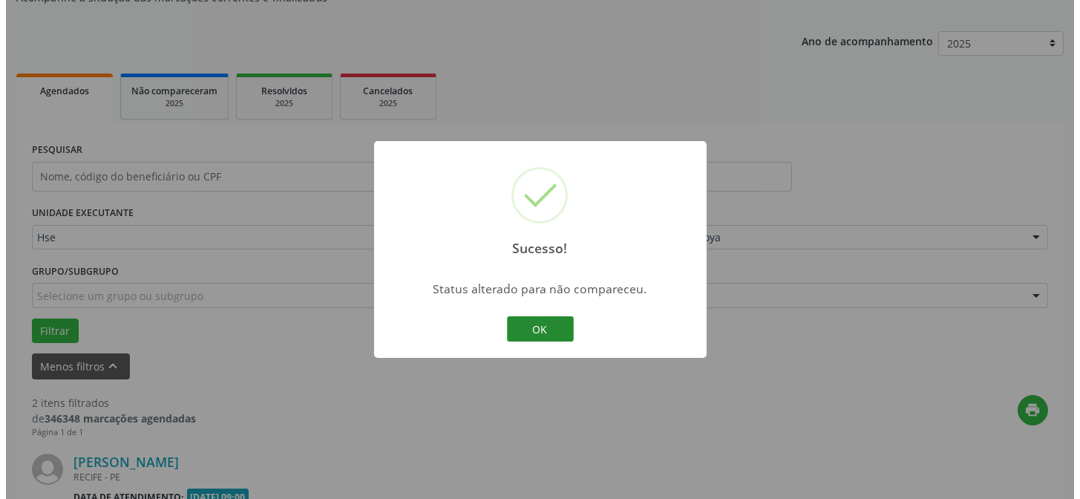
scroll to position [485, 0]
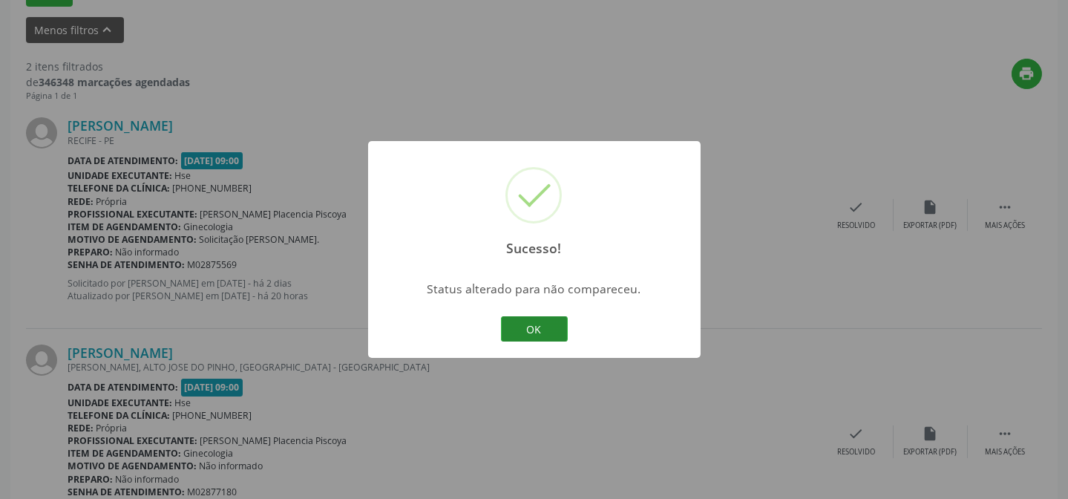
click at [540, 322] on button "OK" at bounding box center [534, 328] width 67 height 25
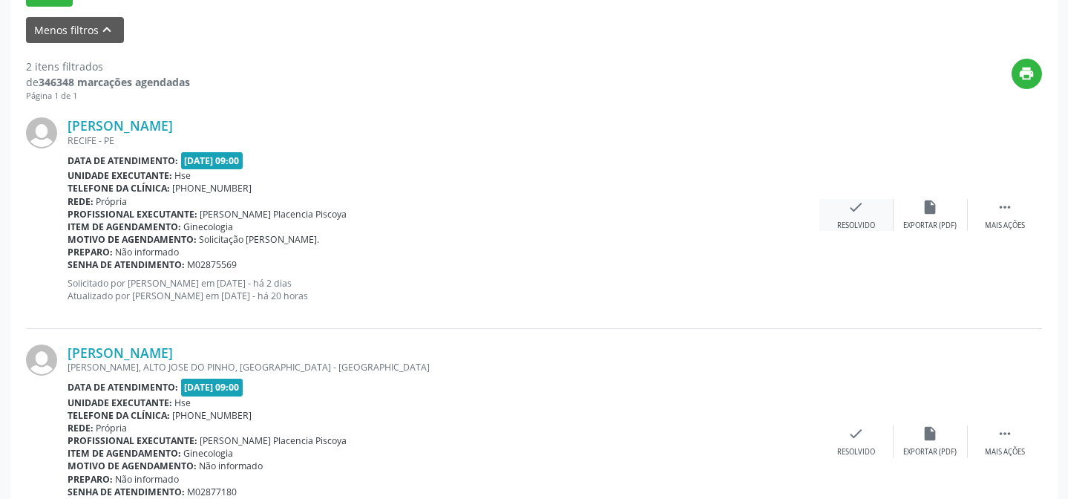
click at [846, 209] on div "check Resolvido" at bounding box center [857, 215] width 74 height 32
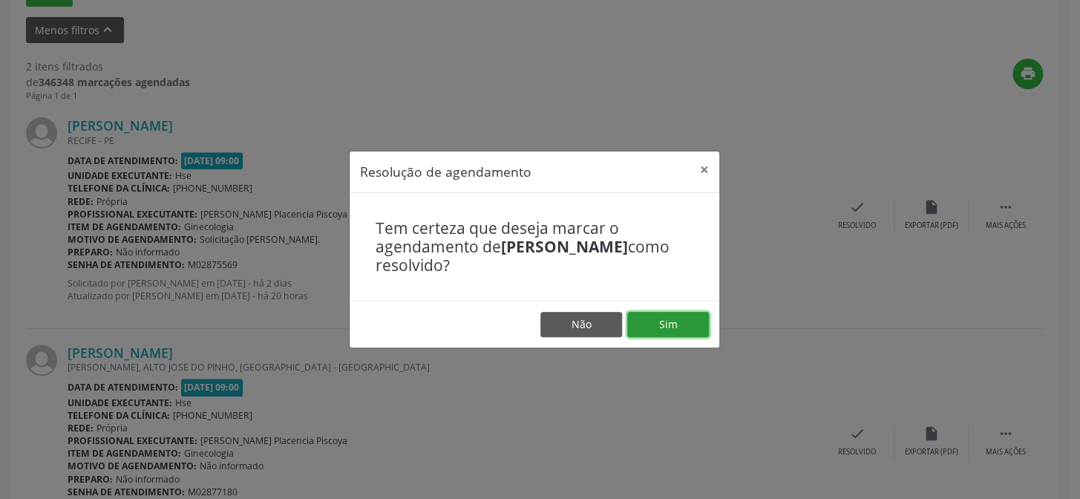
click at [682, 324] on button "Sim" at bounding box center [668, 324] width 82 height 25
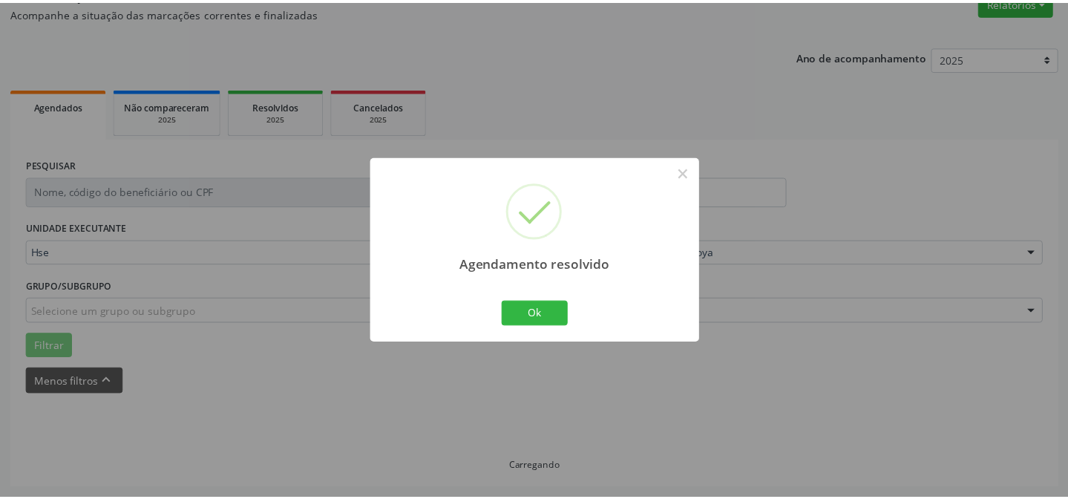
scroll to position [133, 0]
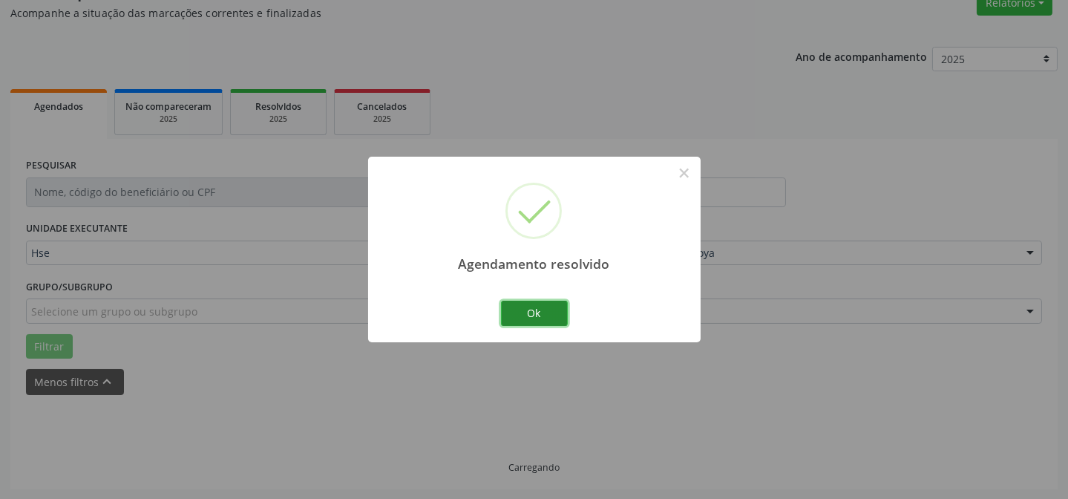
click at [520, 318] on button "Ok" at bounding box center [534, 313] width 67 height 25
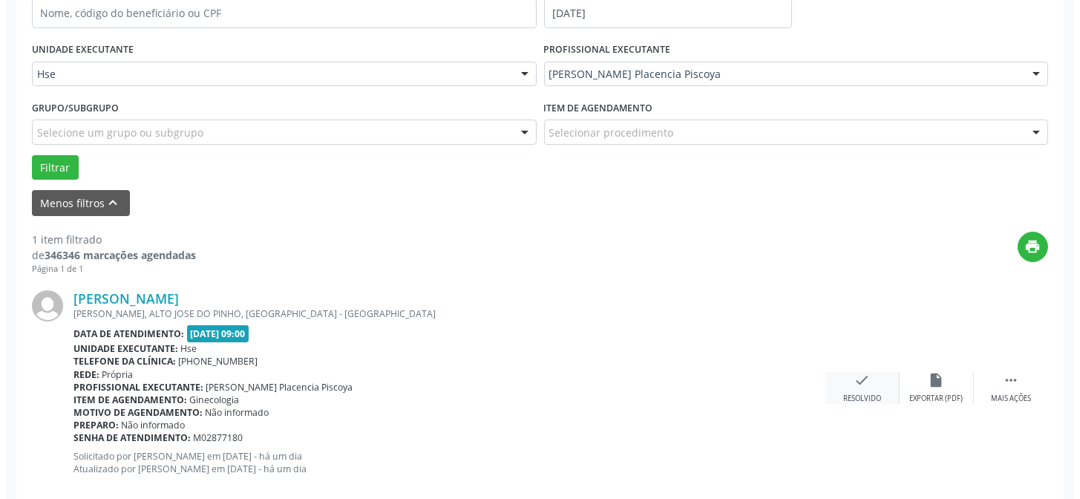
scroll to position [335, 0]
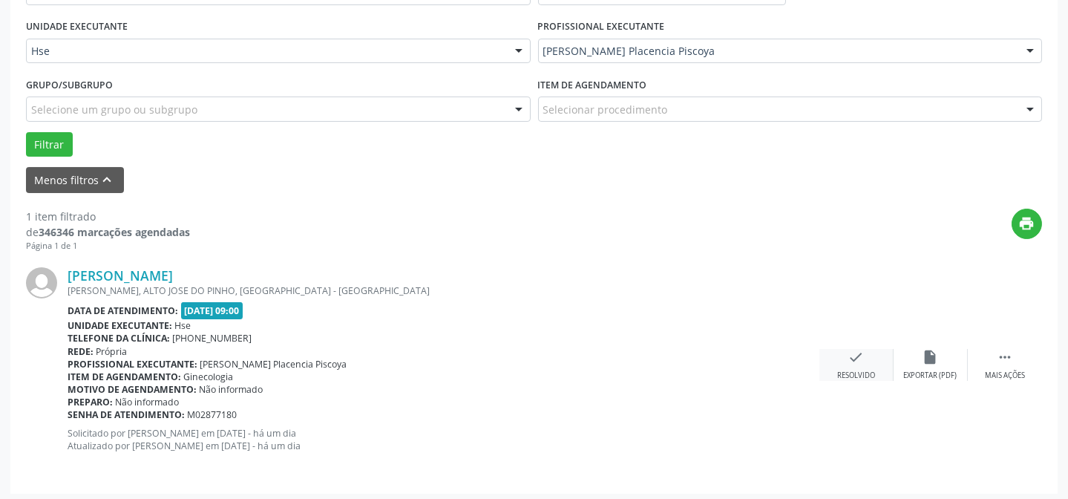
click at [849, 359] on icon "check" at bounding box center [857, 357] width 16 height 16
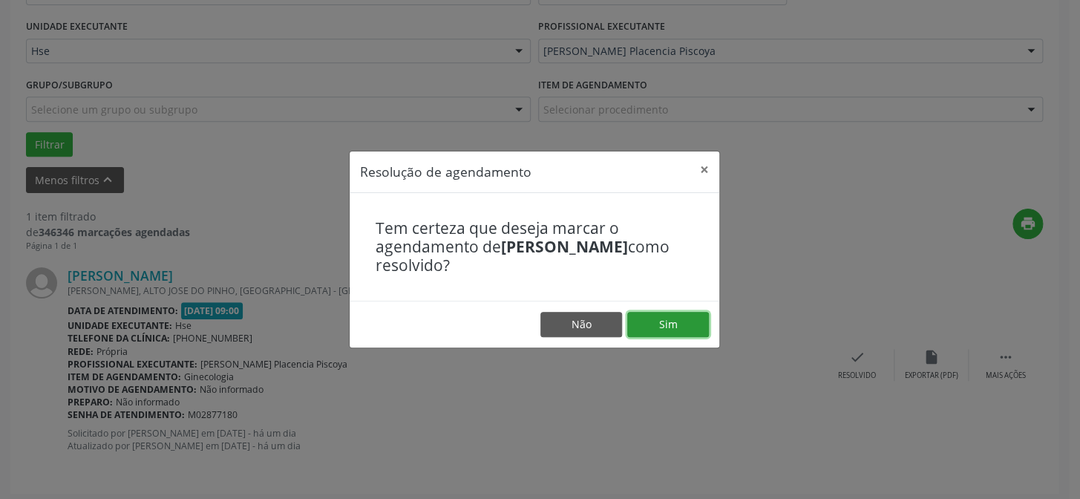
click at [647, 319] on button "Sim" at bounding box center [668, 324] width 82 height 25
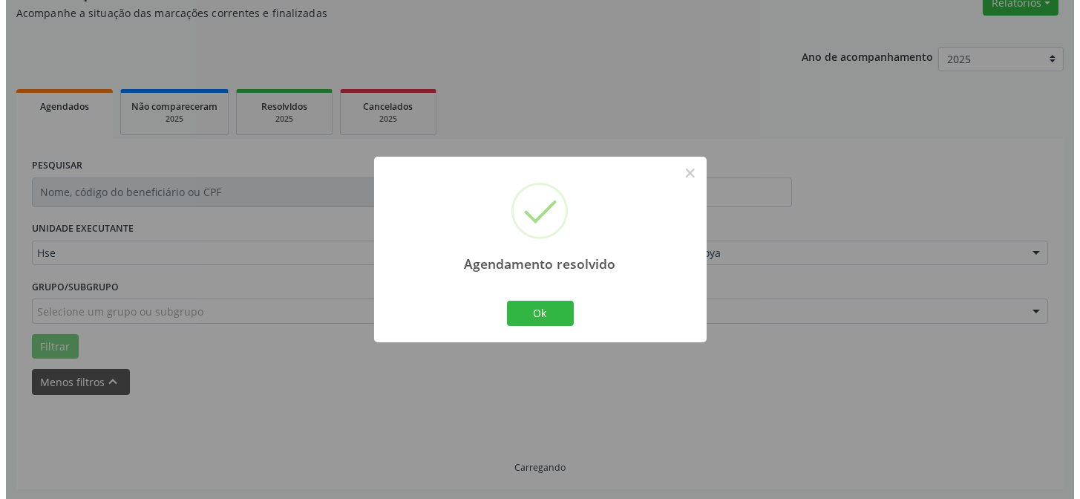
scroll to position [100, 0]
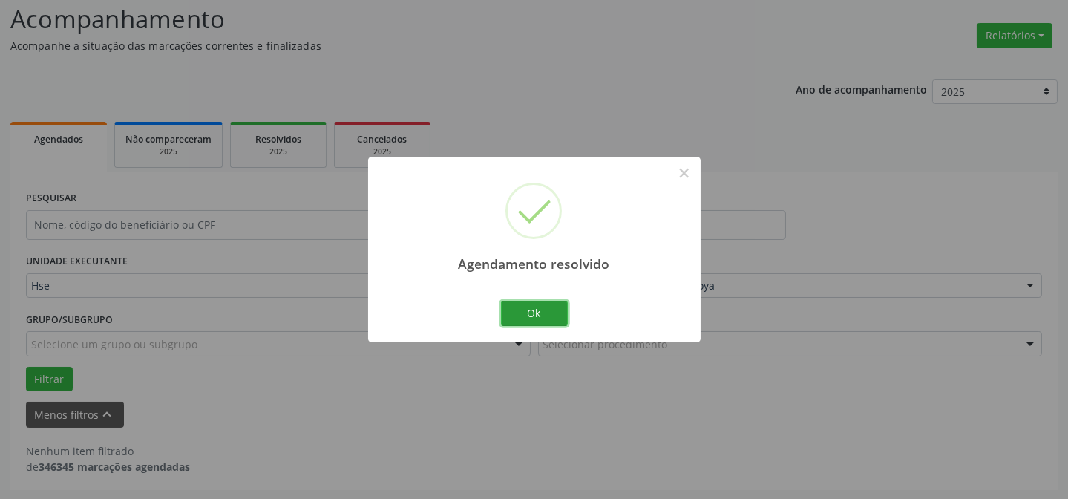
drag, startPoint x: 535, startPoint y: 310, endPoint x: 511, endPoint y: 326, distance: 29.0
click at [536, 310] on button "Ok" at bounding box center [534, 313] width 67 height 25
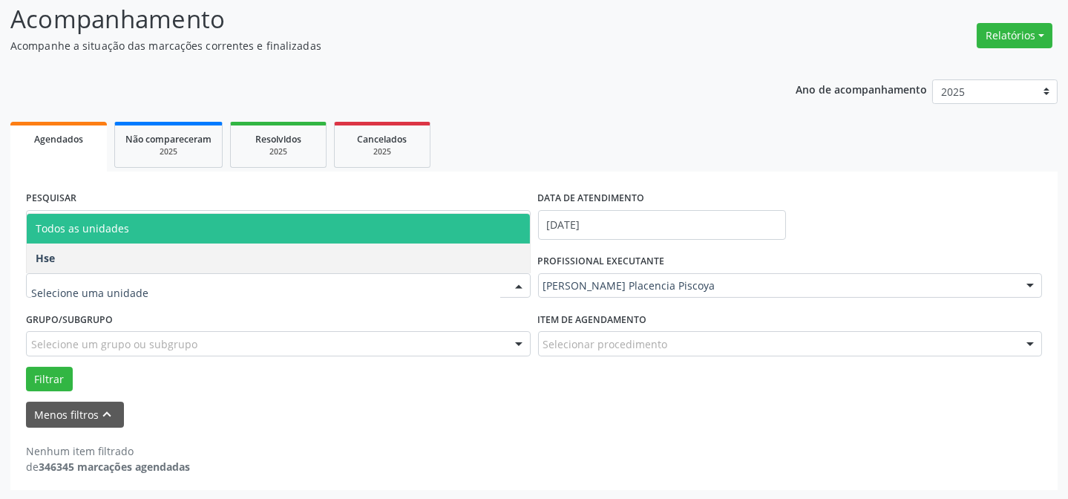
drag, startPoint x: 416, startPoint y: 149, endPoint x: 560, endPoint y: 170, distance: 146.2
click at [460, 150] on div "Agendados Não compareceram 2025 Resolvidos 2025 Cancelados 2025 PESQUISAR DATA …" at bounding box center [533, 304] width 1047 height 372
drag, startPoint x: 605, startPoint y: 440, endPoint x: 973, endPoint y: 480, distance: 370.3
click at [606, 439] on div "Nenhum item filtrado de 346345 marcações agendadas" at bounding box center [534, 451] width 1016 height 47
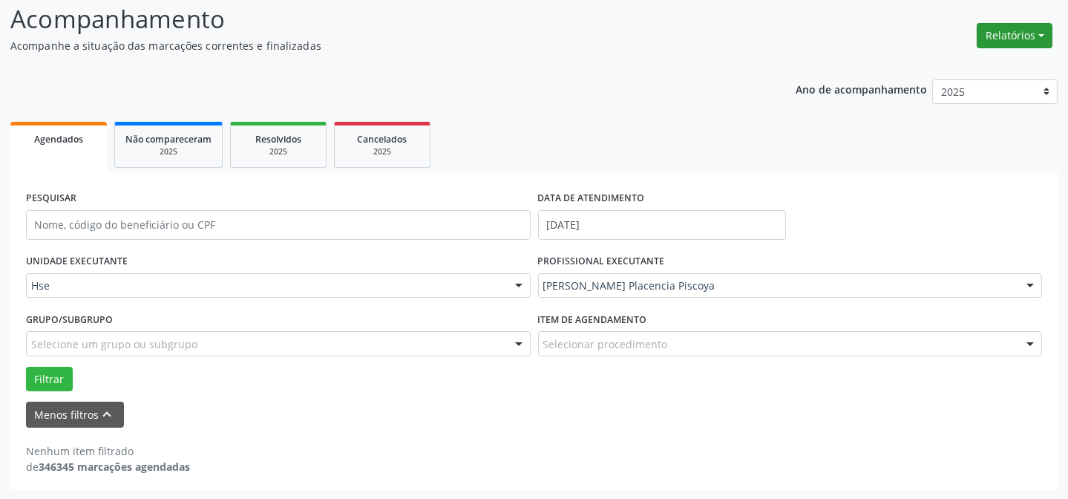
click at [1006, 42] on button "Relatórios" at bounding box center [1015, 35] width 76 height 25
click at [981, 64] on link "Agendamentos" at bounding box center [973, 66] width 160 height 21
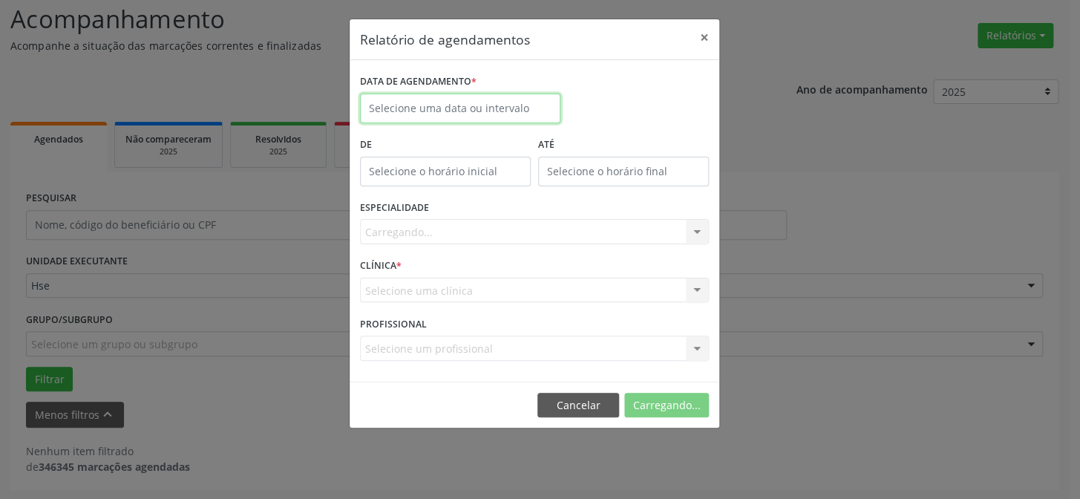
click at [448, 110] on input "text" at bounding box center [460, 109] width 200 height 30
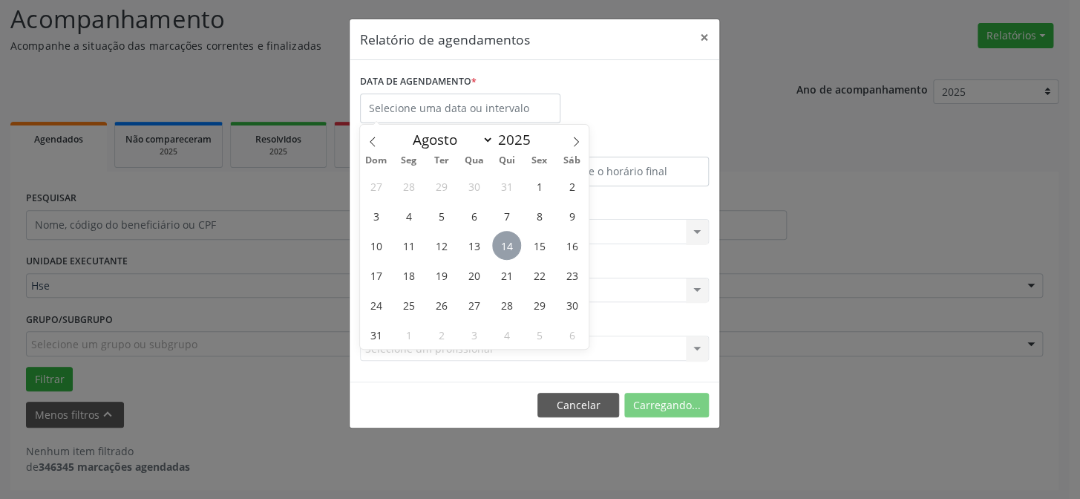
click at [508, 251] on span "14" at bounding box center [506, 245] width 29 height 29
type input "[DATE]"
click at [535, 242] on span "15" at bounding box center [539, 245] width 29 height 29
select select "7"
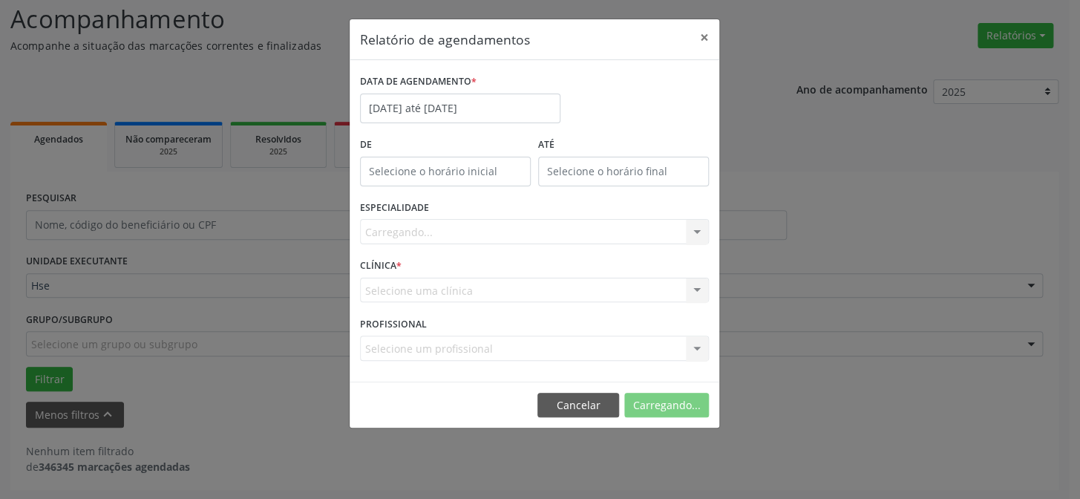
click at [535, 242] on div "Carregando... Nenhum resultado encontrado para: " " Não há nenhuma opção para s…" at bounding box center [534, 231] width 349 height 25
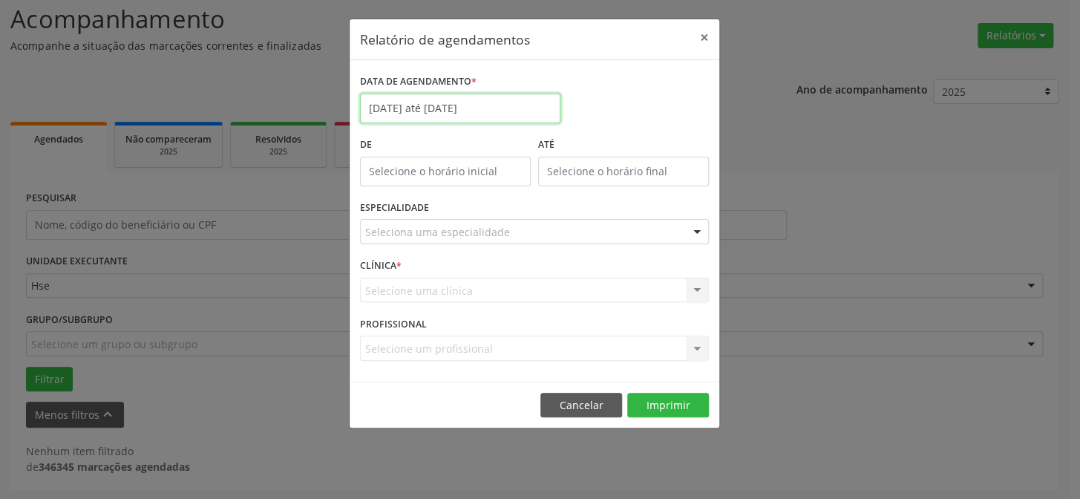
click at [498, 118] on input "[DATE] até [DATE]" at bounding box center [460, 109] width 200 height 30
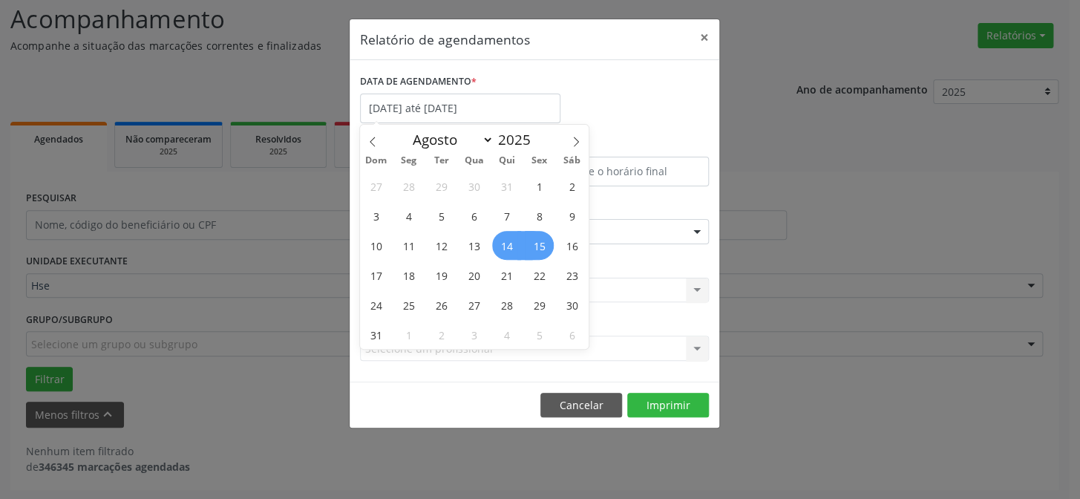
click at [514, 238] on span "14" at bounding box center [506, 245] width 29 height 29
type input "[DATE]"
click at [502, 239] on span "14" at bounding box center [506, 245] width 29 height 29
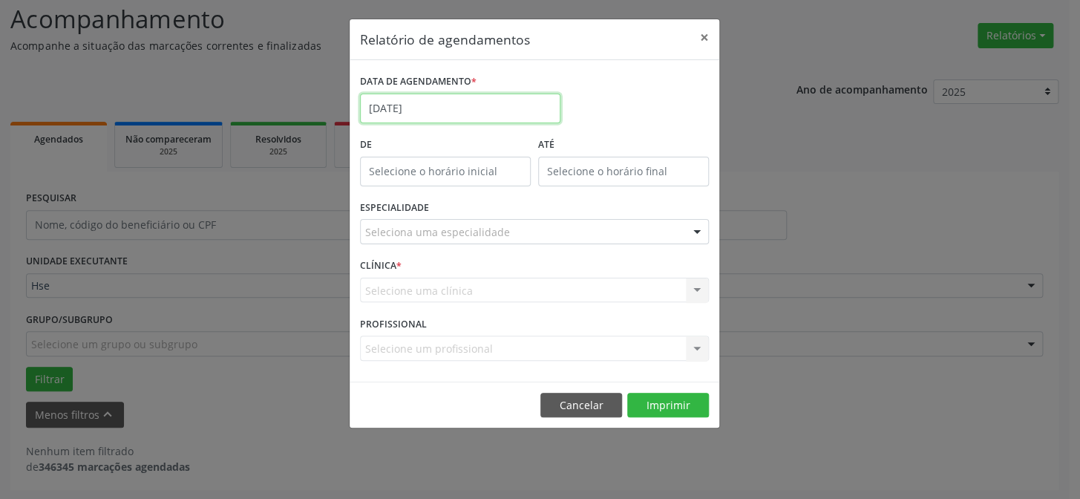
click at [486, 106] on input "[DATE]" at bounding box center [460, 109] width 200 height 30
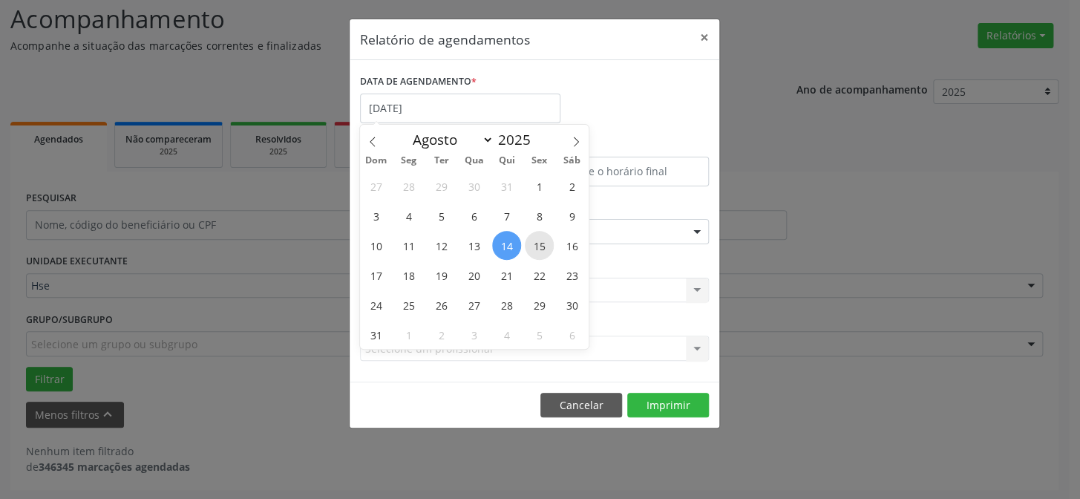
click at [532, 245] on span "15" at bounding box center [539, 245] width 29 height 29
type input "[DATE]"
click at [532, 245] on span "15" at bounding box center [539, 245] width 29 height 29
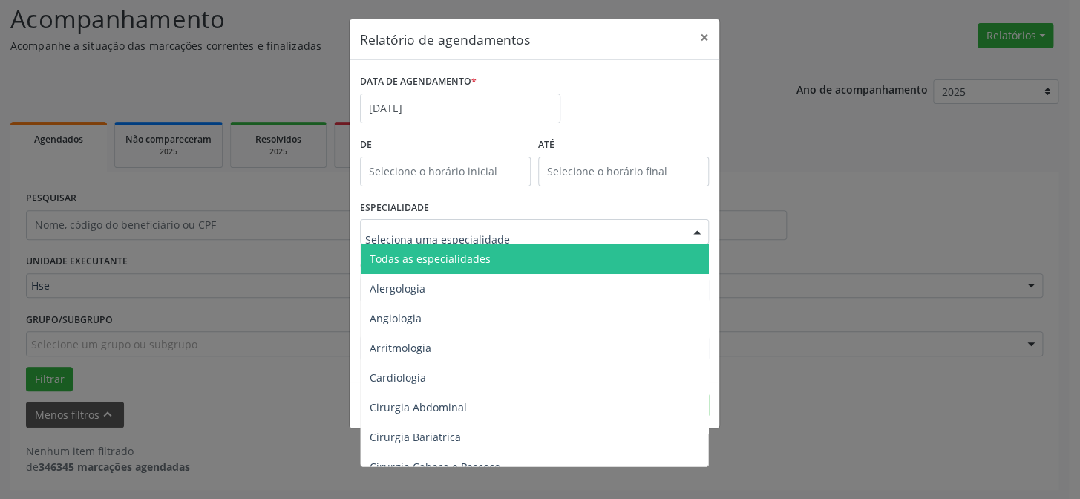
click at [445, 221] on div at bounding box center [534, 231] width 349 height 25
click at [448, 252] on span "Todas as especialidades" at bounding box center [430, 259] width 121 height 14
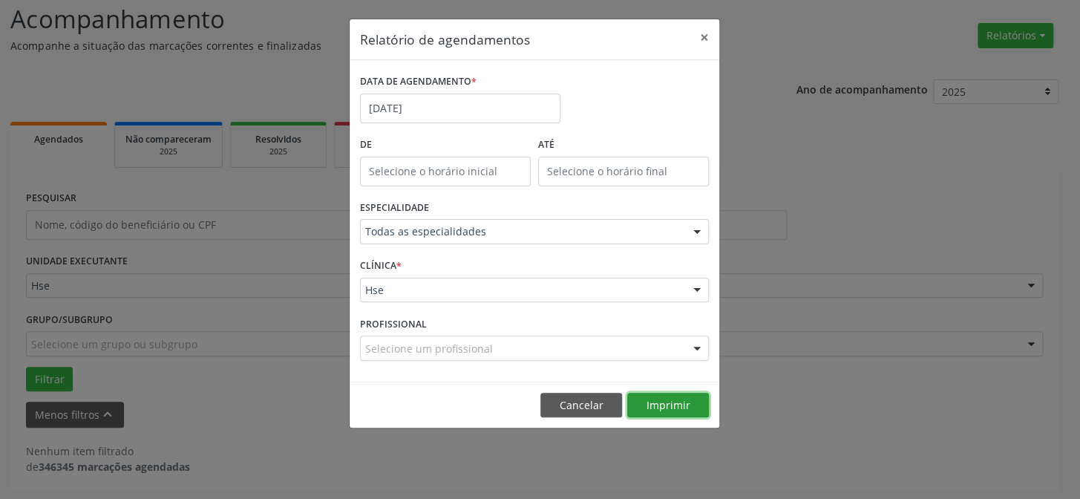
click at [648, 399] on button "Imprimir" at bounding box center [668, 405] width 82 height 25
